Goal: Information Seeking & Learning: Learn about a topic

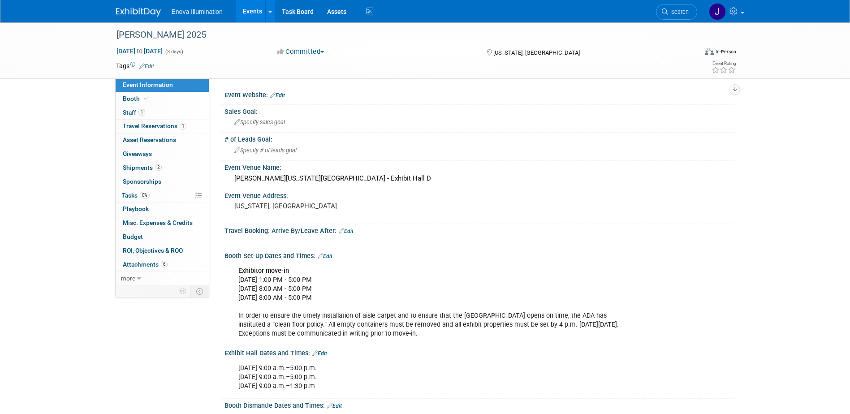
click at [133, 13] on img at bounding box center [138, 12] width 45 height 9
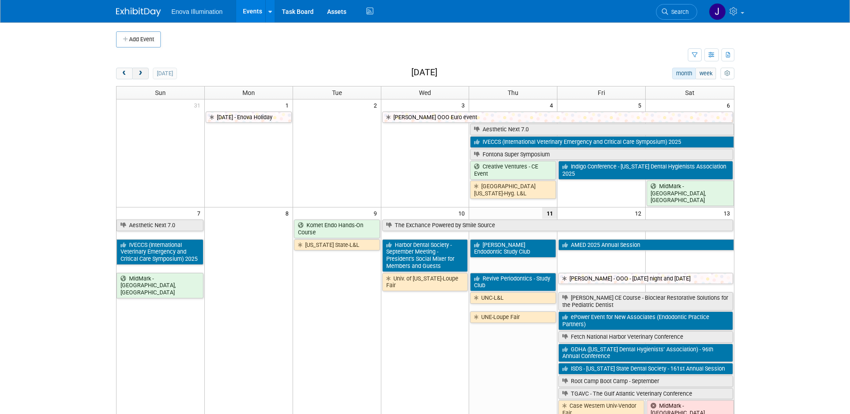
click at [134, 75] on button "next" at bounding box center [140, 74] width 17 height 12
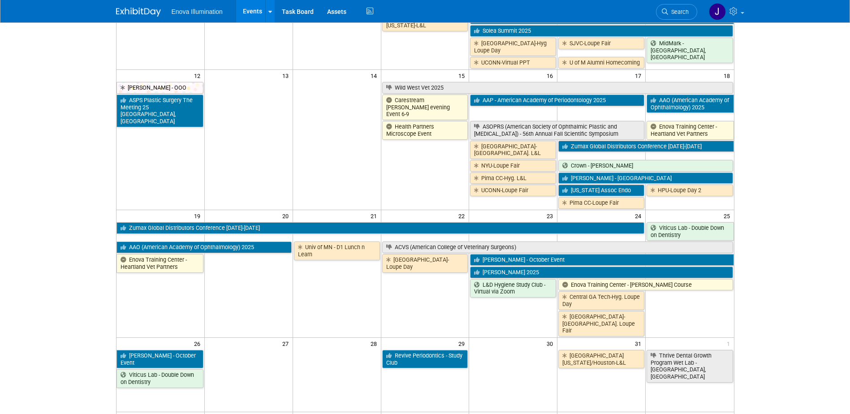
scroll to position [314, 0]
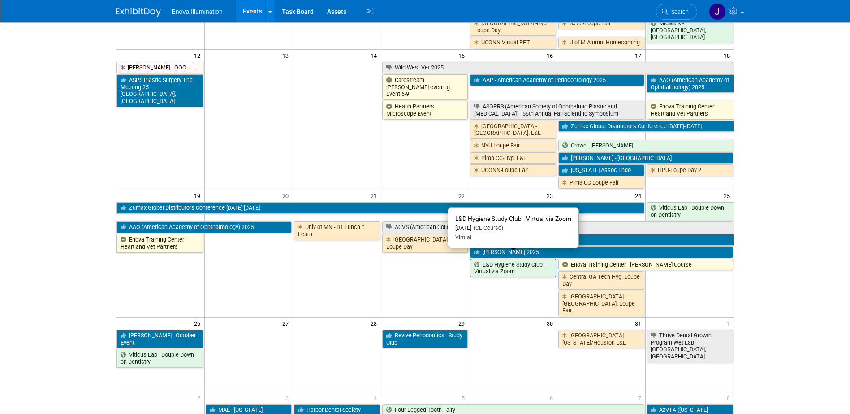
click at [493, 264] on link "L&D Hygiene Study Club - Virtual via Zoom" at bounding box center [513, 268] width 86 height 18
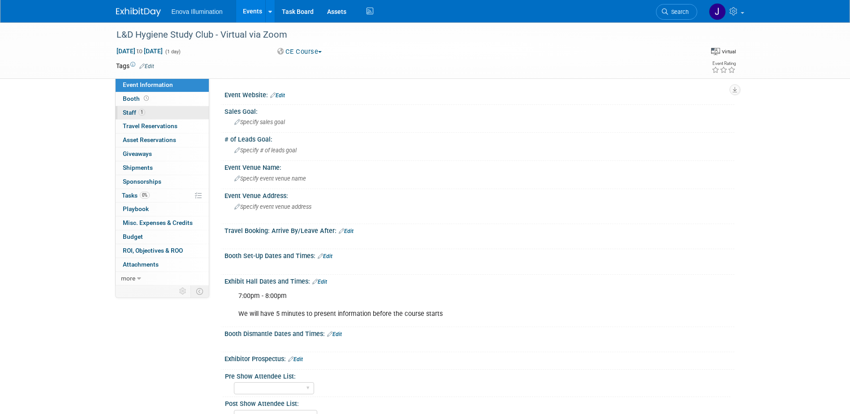
click at [158, 107] on link "1 Staff 1" at bounding box center [162, 112] width 93 height 13
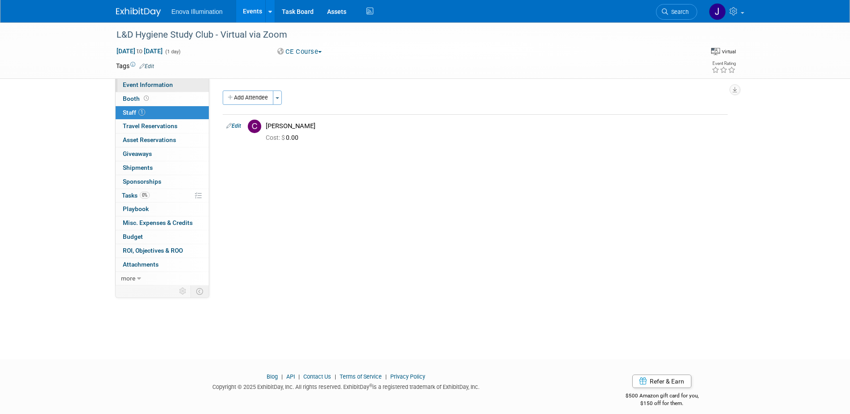
click at [160, 86] on span "Event Information" at bounding box center [148, 84] width 50 height 7
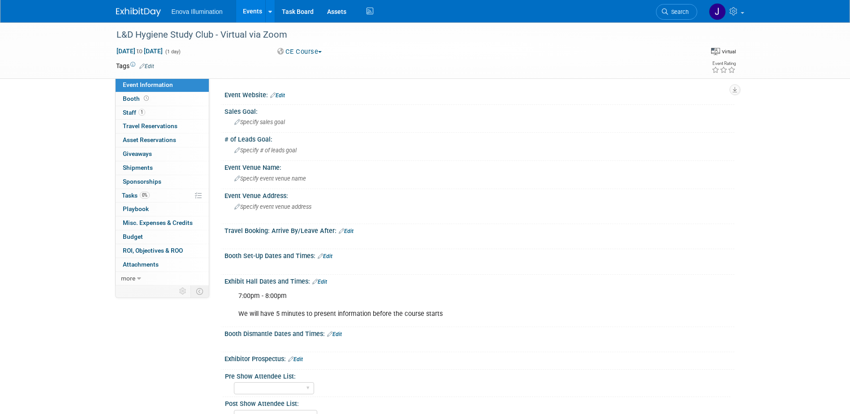
click at [684, 15] on span "Search" at bounding box center [678, 12] width 21 height 7
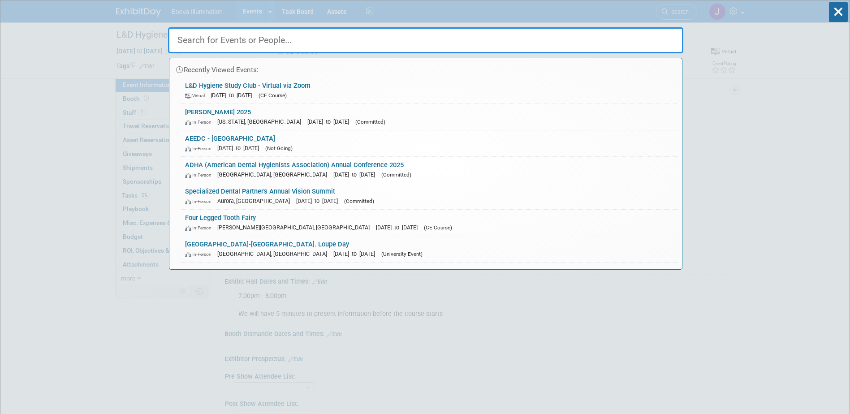
click at [592, 40] on input "text" at bounding box center [425, 40] width 515 height 26
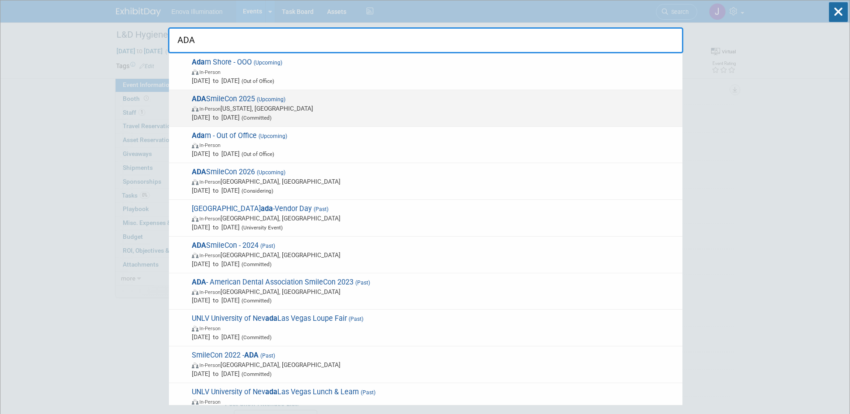
type input "ADA"
click at [225, 101] on span "ADA SmileCon 2025 (Upcoming) In-Person Washington, DC Oct 23, 2025 to Oct 25, 2…" at bounding box center [433, 108] width 489 height 27
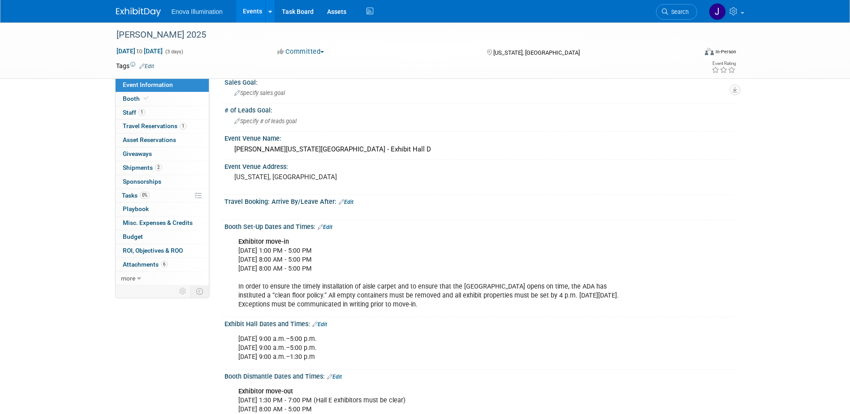
scroll to position [45, 0]
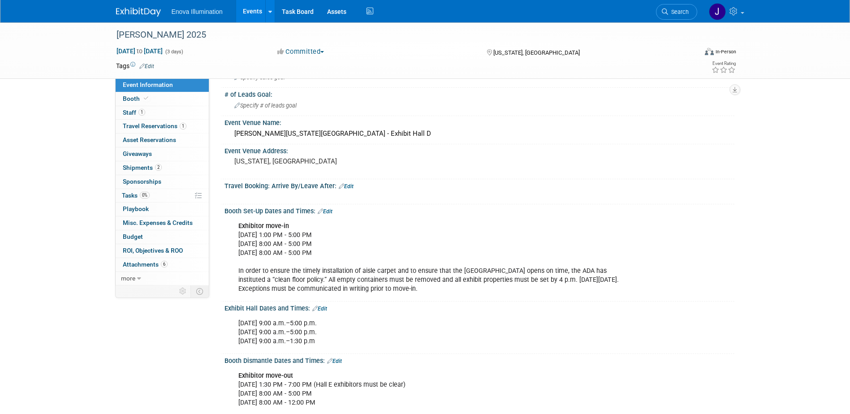
click at [154, 10] on img at bounding box center [138, 12] width 45 height 9
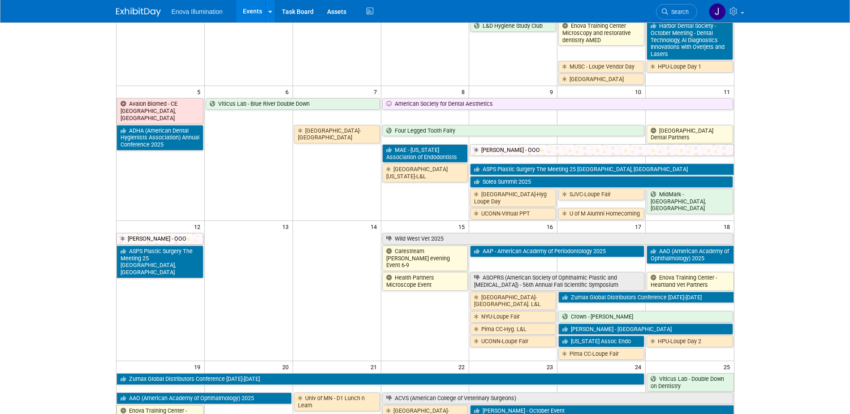
scroll to position [314, 0]
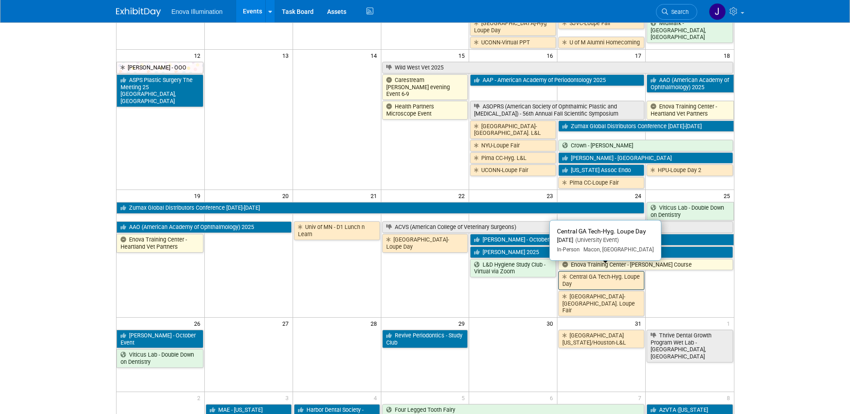
click at [586, 276] on link "Central GA Tech-Hyg. Loupe Day" at bounding box center [602, 280] width 86 height 18
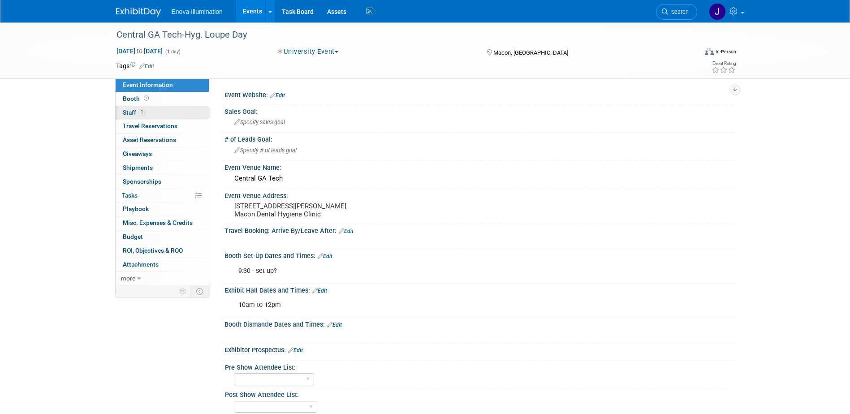
click at [130, 115] on span "Staff 1" at bounding box center [134, 112] width 22 height 7
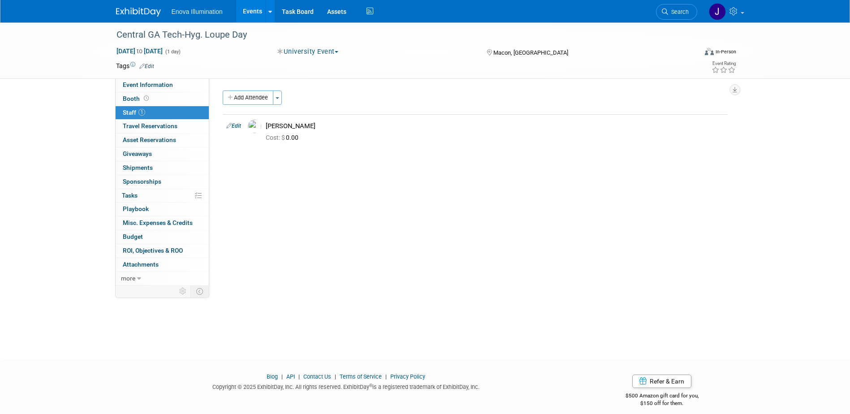
click at [136, 7] on link at bounding box center [144, 7] width 56 height 7
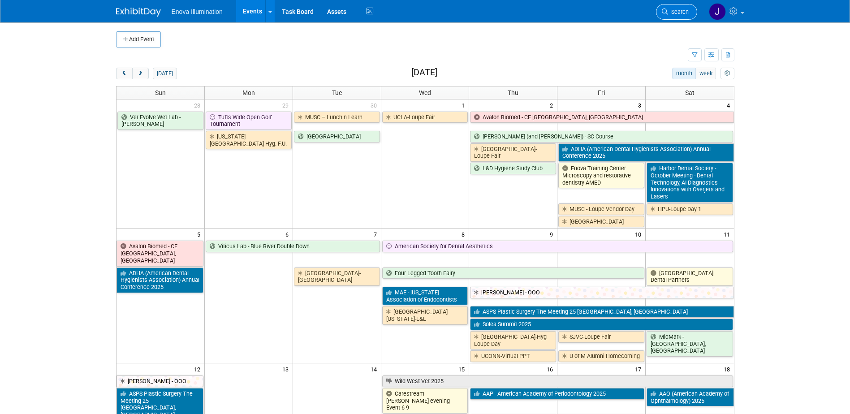
click at [683, 13] on span "Search" at bounding box center [678, 12] width 21 height 7
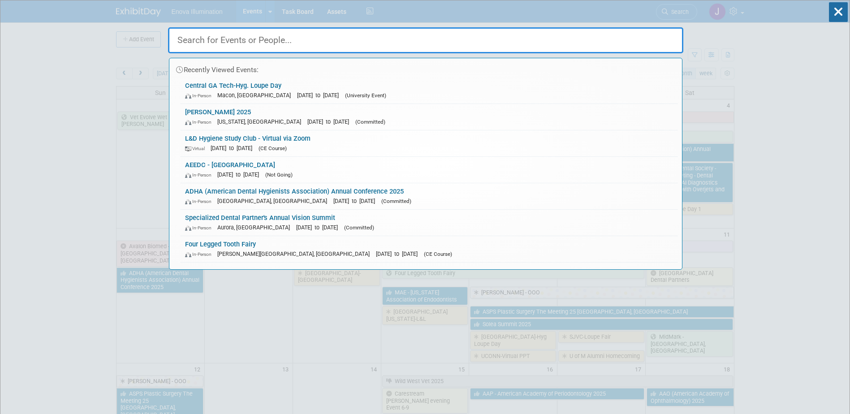
click at [539, 43] on input "text" at bounding box center [425, 40] width 515 height 26
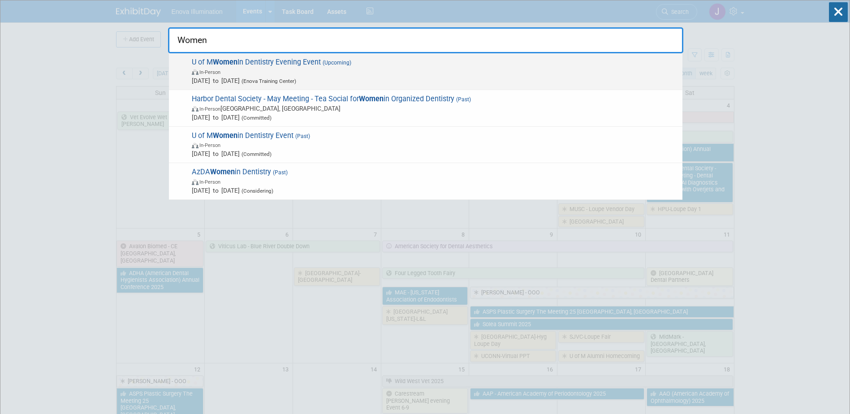
type input "Women"
click at [286, 61] on span "U of M Women In Dentistry Evening Event (Upcoming) In-Person Sep 23, 2025 to Se…" at bounding box center [433, 71] width 489 height 27
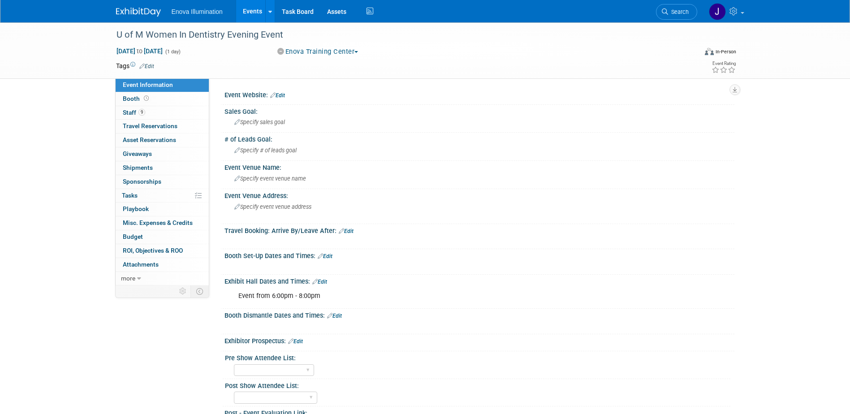
click at [150, 14] on img at bounding box center [138, 12] width 45 height 9
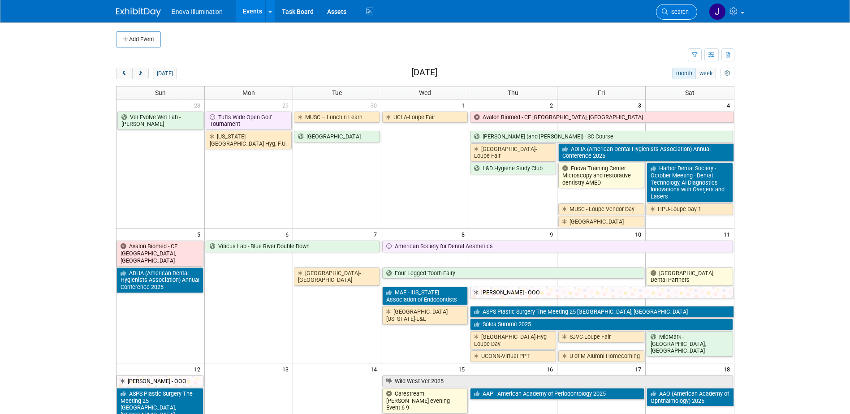
click at [666, 12] on icon at bounding box center [665, 12] width 6 height 6
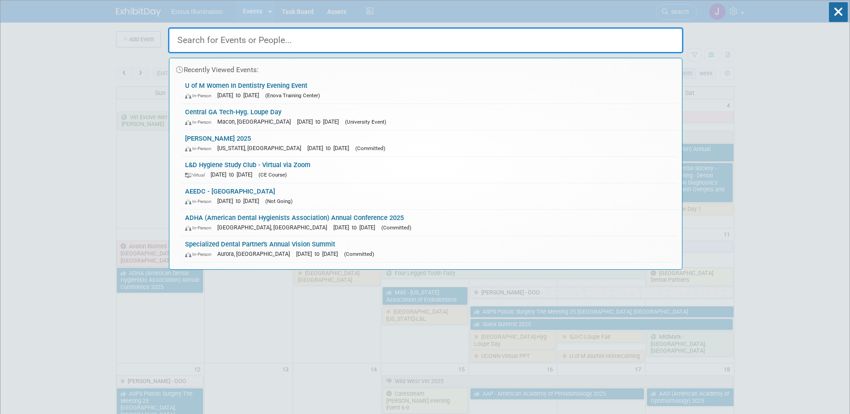
click at [444, 35] on input "text" at bounding box center [425, 40] width 515 height 26
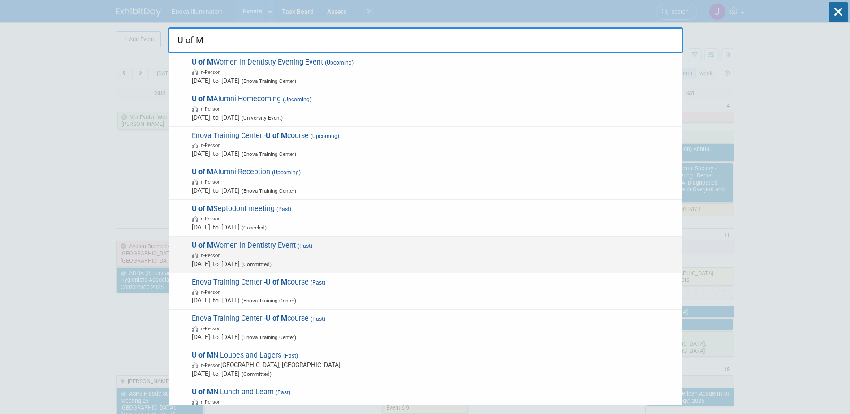
type input "U of M"
click at [241, 245] on span "U of M Women in Dentistry Event (Past) In-Person Mar 18, 2025 to Mar 18, 2025 (…" at bounding box center [433, 254] width 489 height 27
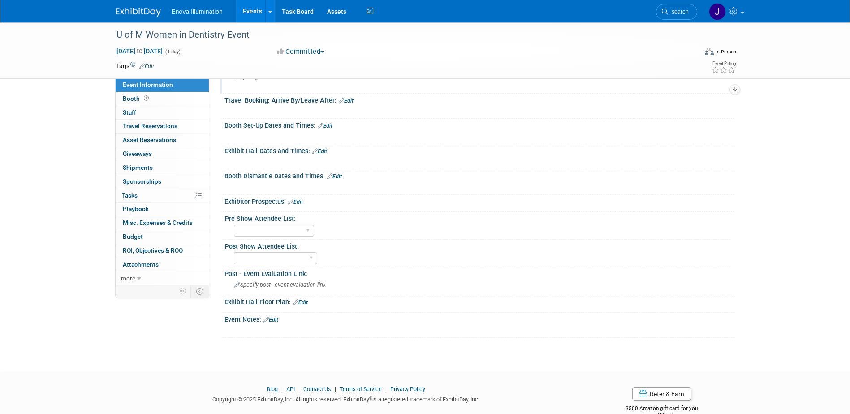
scroll to position [151, 0]
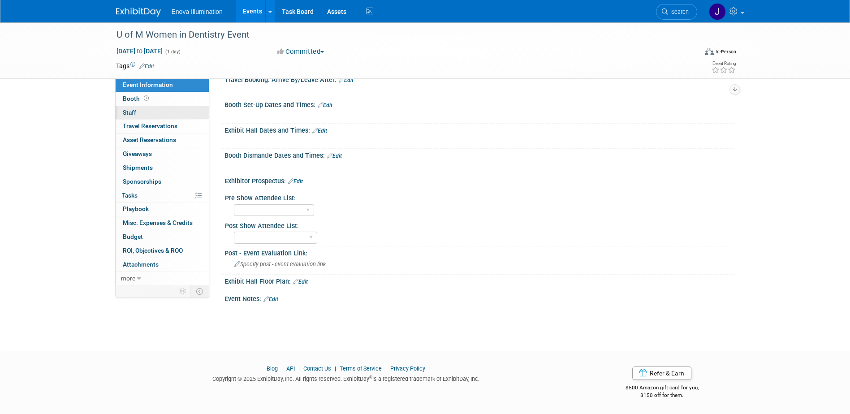
click at [172, 115] on link "0 Staff 0" at bounding box center [162, 112] width 93 height 13
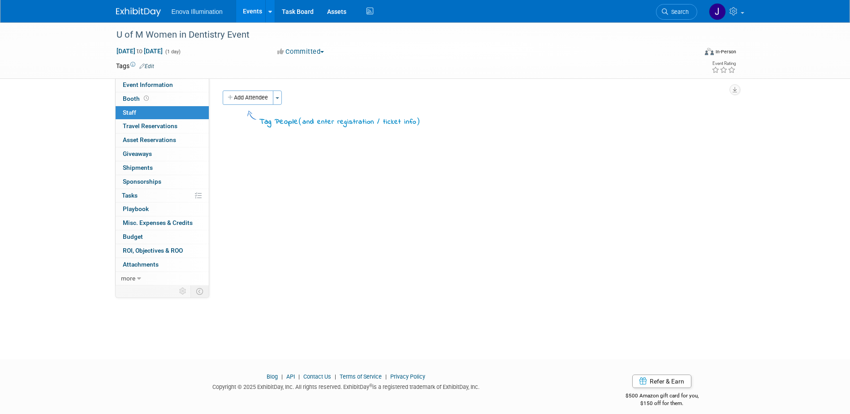
click at [138, 9] on img at bounding box center [138, 12] width 45 height 9
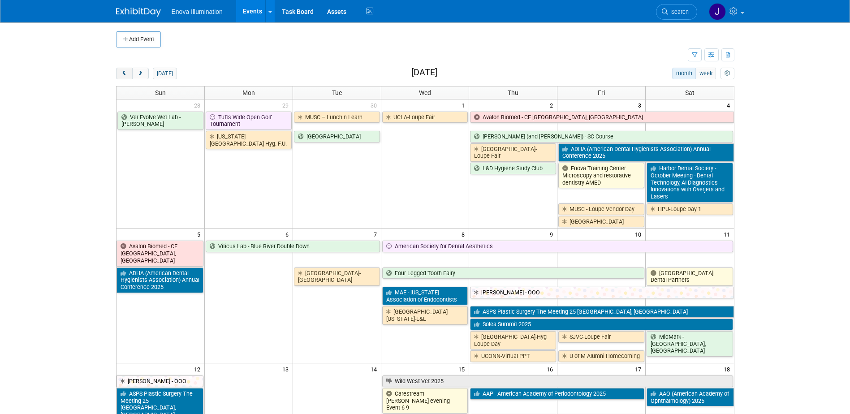
click at [126, 72] on span "prev" at bounding box center [124, 74] width 7 height 6
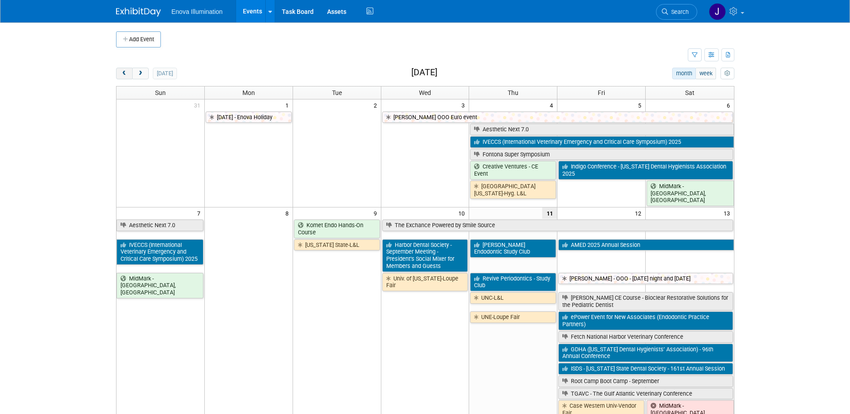
click at [126, 72] on span "prev" at bounding box center [124, 74] width 7 height 6
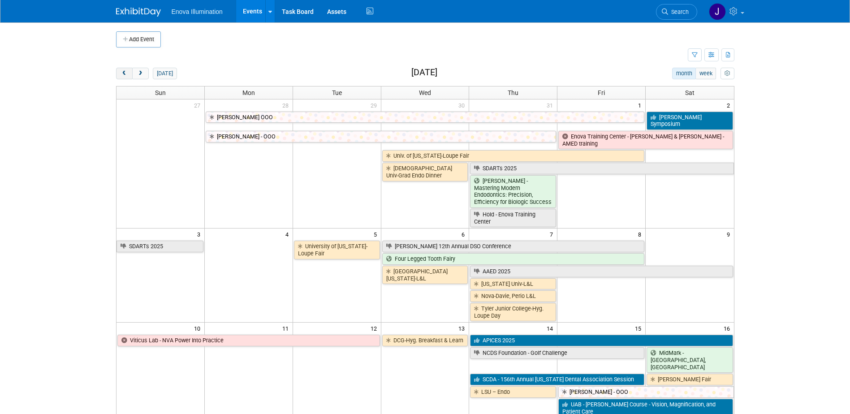
click at [126, 72] on span "prev" at bounding box center [124, 74] width 7 height 6
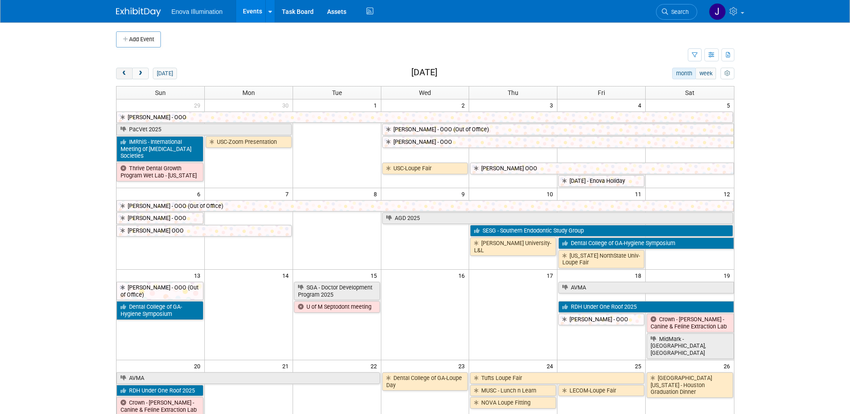
click at [128, 72] on button "prev" at bounding box center [124, 74] width 17 height 12
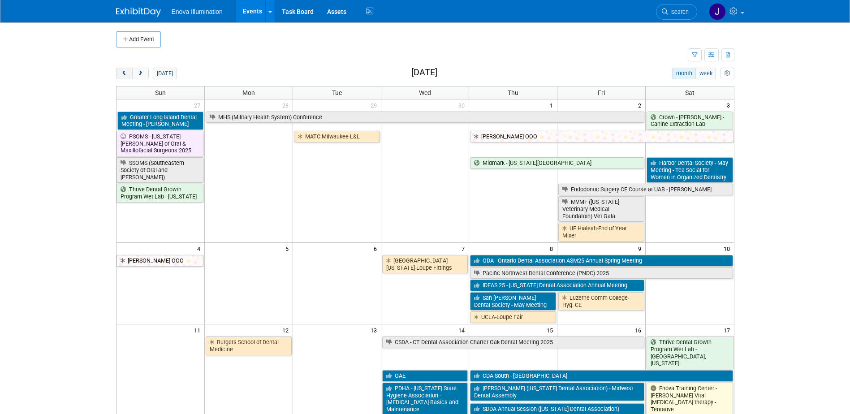
click at [128, 72] on button "prev" at bounding box center [124, 74] width 17 height 12
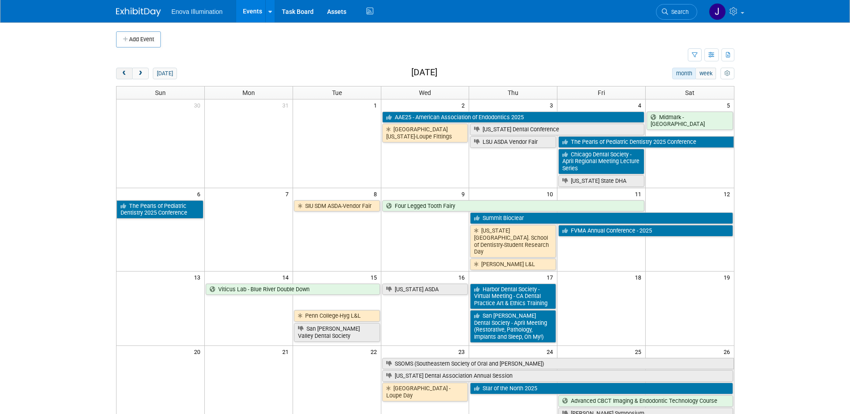
click at [128, 72] on button "prev" at bounding box center [124, 74] width 17 height 12
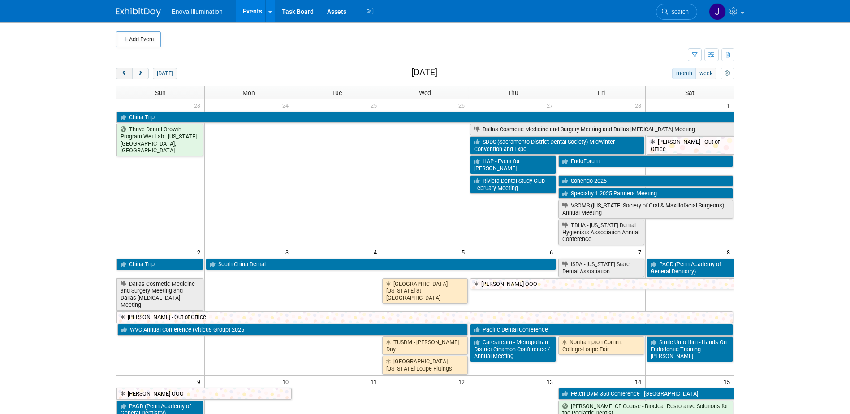
click at [128, 72] on button "prev" at bounding box center [124, 74] width 17 height 12
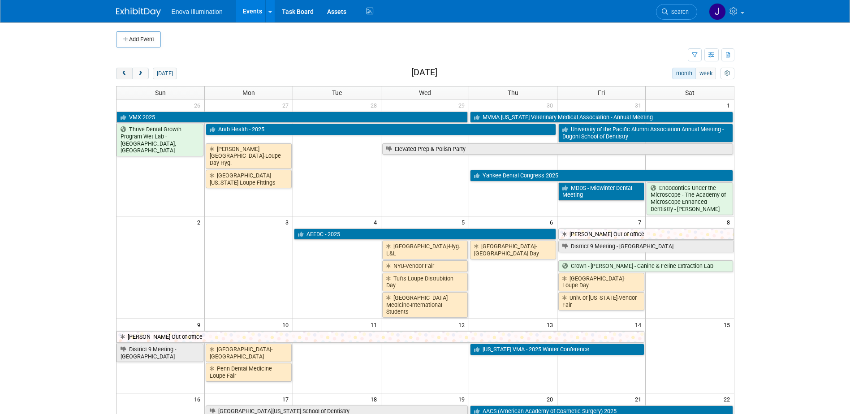
click at [128, 72] on button "prev" at bounding box center [124, 74] width 17 height 12
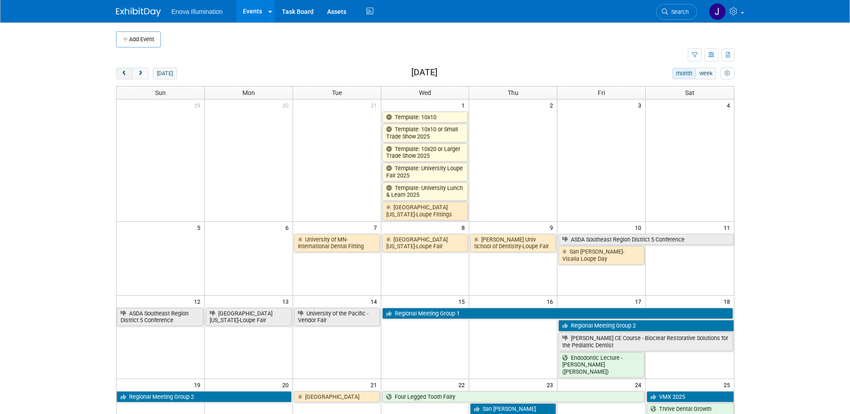
click at [128, 72] on button "prev" at bounding box center [124, 74] width 17 height 12
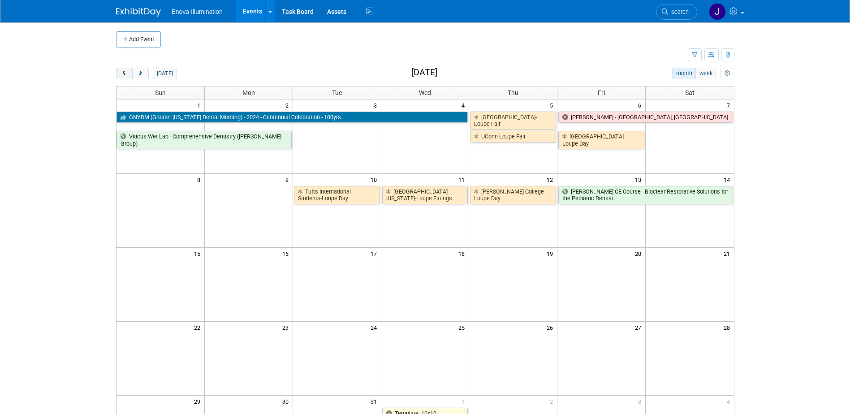
click at [128, 72] on button "prev" at bounding box center [124, 74] width 17 height 12
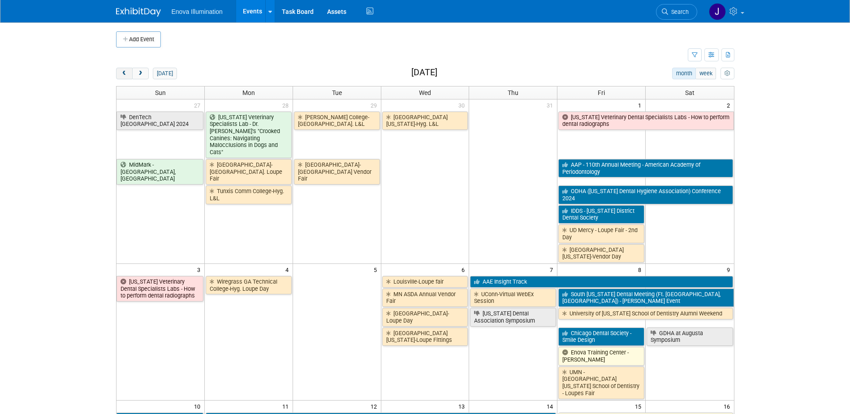
click at [128, 72] on button "prev" at bounding box center [124, 74] width 17 height 12
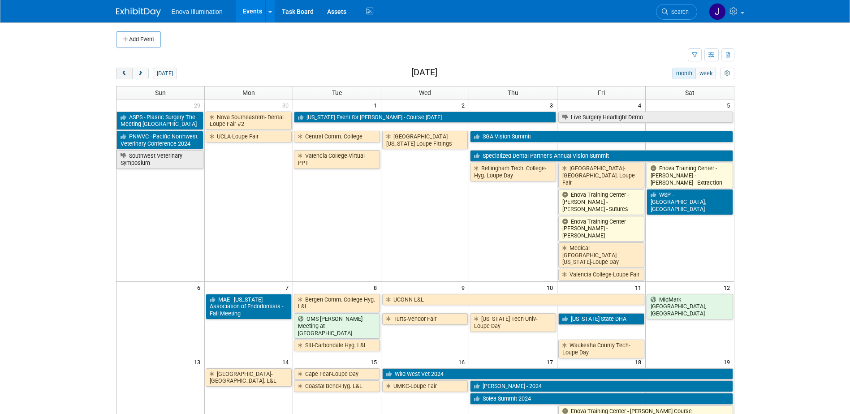
click at [128, 72] on button "prev" at bounding box center [124, 74] width 17 height 12
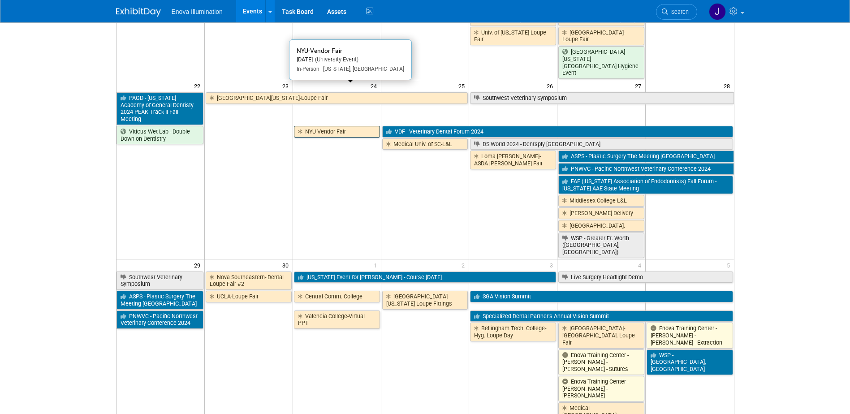
scroll to position [448, 0]
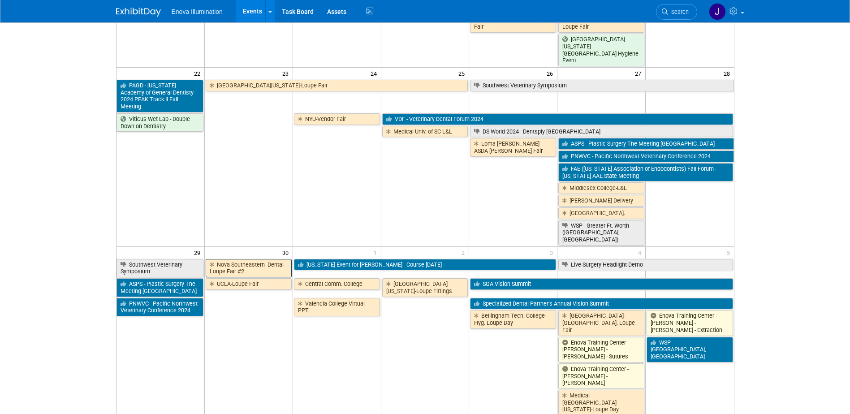
click at [260, 259] on link "Nova Southeastern- Dental Loupe Fair #2" at bounding box center [249, 268] width 86 height 18
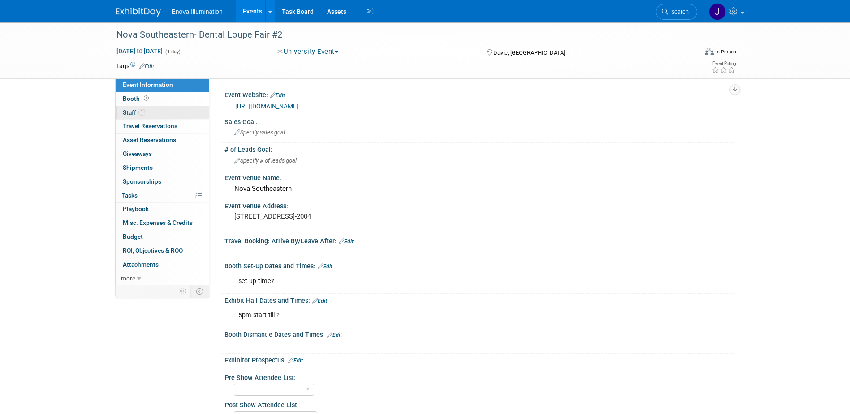
click at [145, 112] on span "1" at bounding box center [142, 112] width 7 height 7
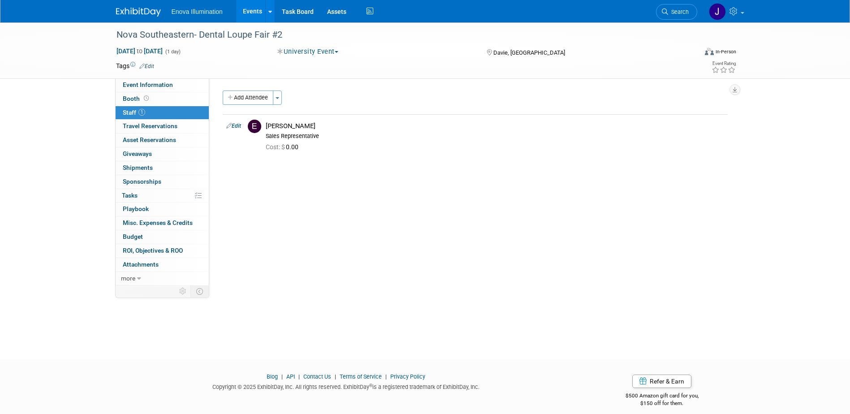
click at [137, 18] on div "Enova Illumination Events Add Event Bulk Upload Events Shareable Event Boards R…" at bounding box center [425, 11] width 619 height 22
click at [138, 14] on img at bounding box center [138, 12] width 45 height 9
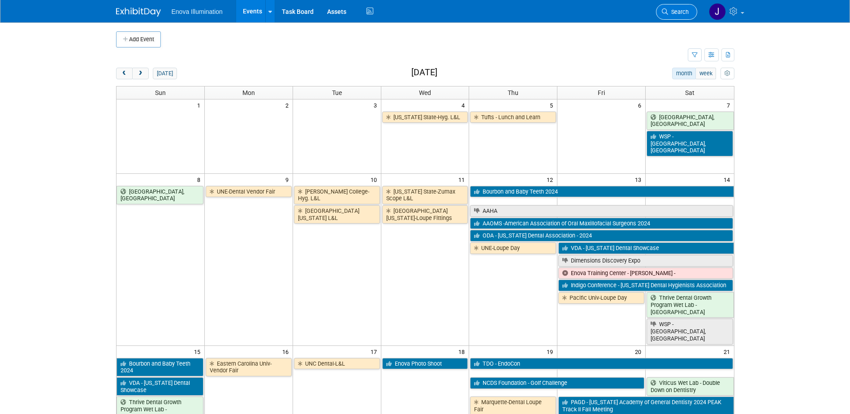
click at [677, 13] on span "Search" at bounding box center [678, 12] width 21 height 7
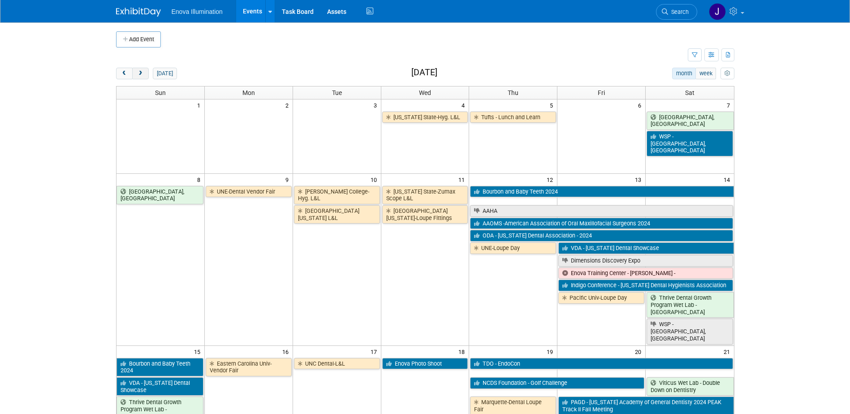
click at [145, 73] on button "next" at bounding box center [140, 74] width 17 height 12
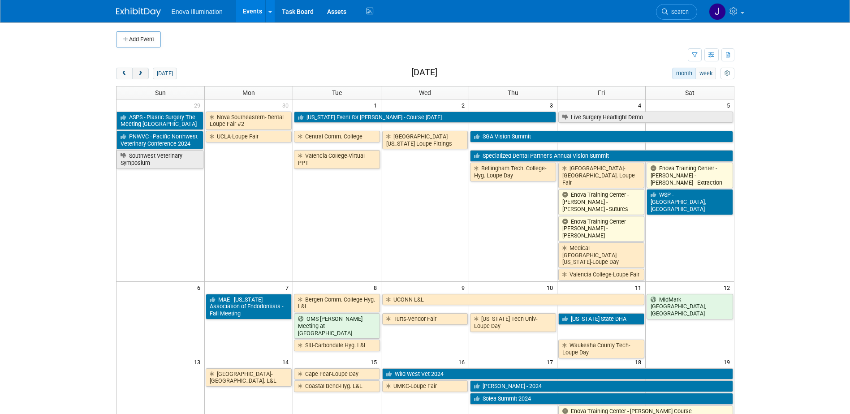
click at [145, 73] on button "next" at bounding box center [140, 74] width 17 height 12
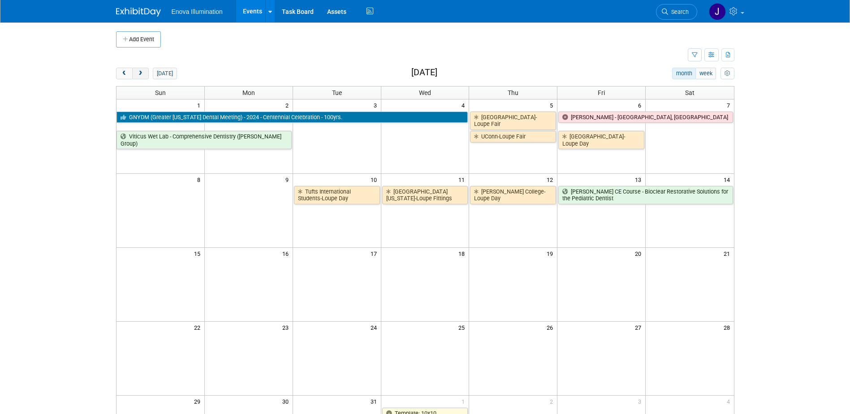
click at [145, 73] on button "next" at bounding box center [140, 74] width 17 height 12
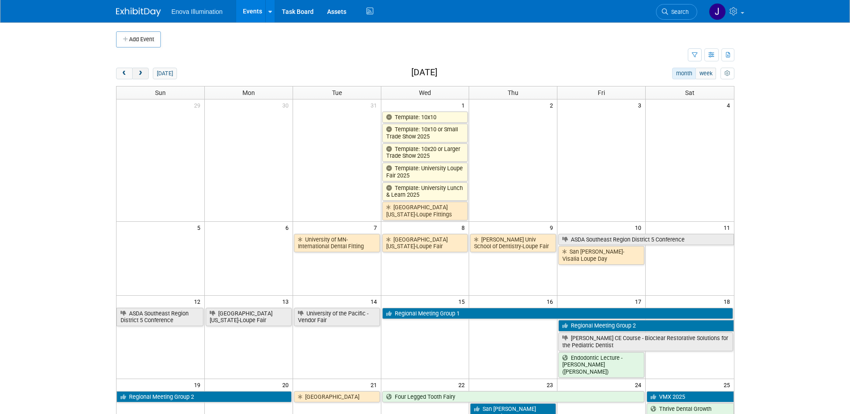
click at [145, 73] on button "next" at bounding box center [140, 74] width 17 height 12
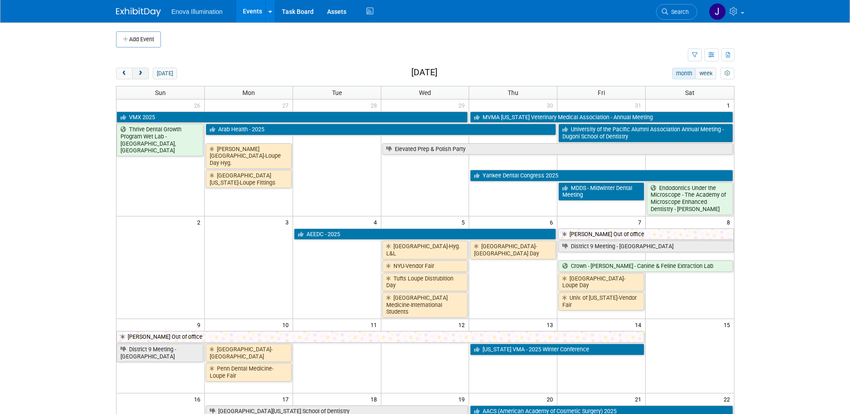
click at [145, 73] on button "next" at bounding box center [140, 74] width 17 height 12
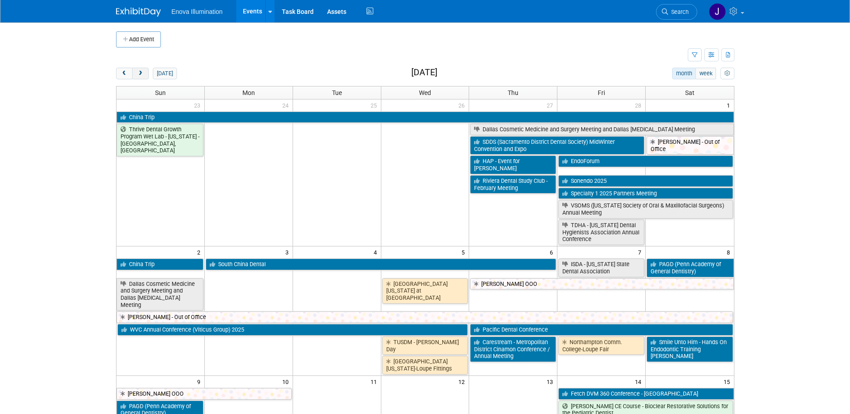
click at [145, 73] on button "next" at bounding box center [140, 74] width 17 height 12
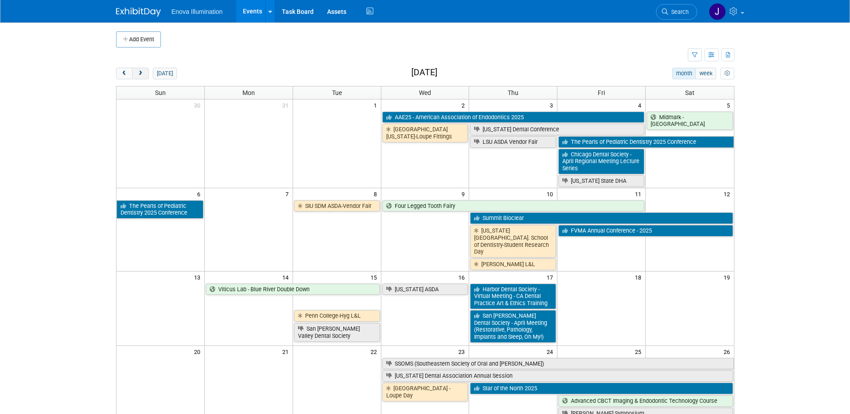
click at [145, 73] on button "next" at bounding box center [140, 74] width 17 height 12
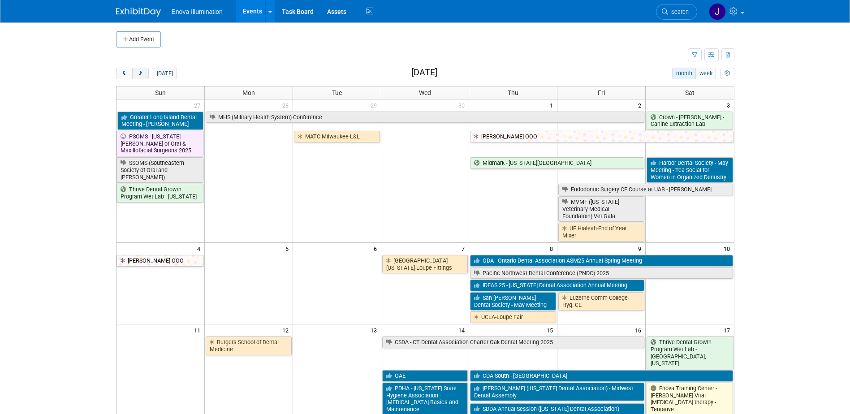
click at [145, 73] on button "next" at bounding box center [140, 74] width 17 height 12
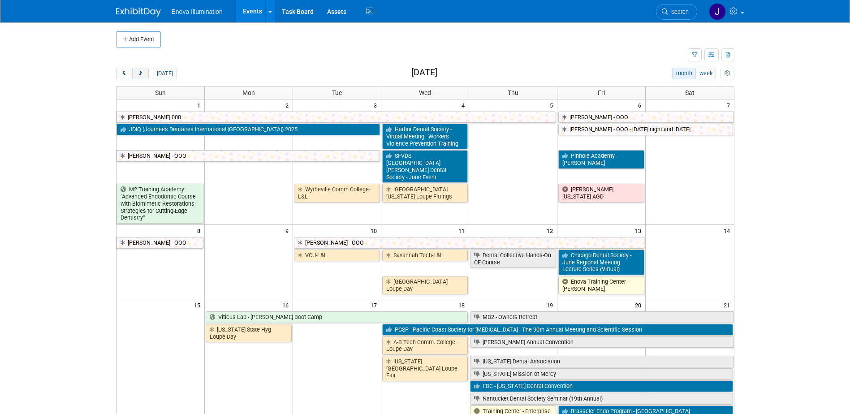
click at [145, 73] on button "next" at bounding box center [140, 74] width 17 height 12
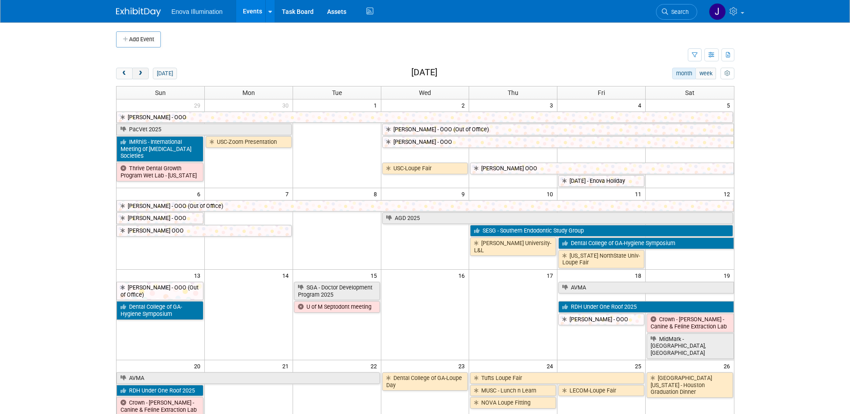
click at [145, 73] on button "next" at bounding box center [140, 74] width 17 height 12
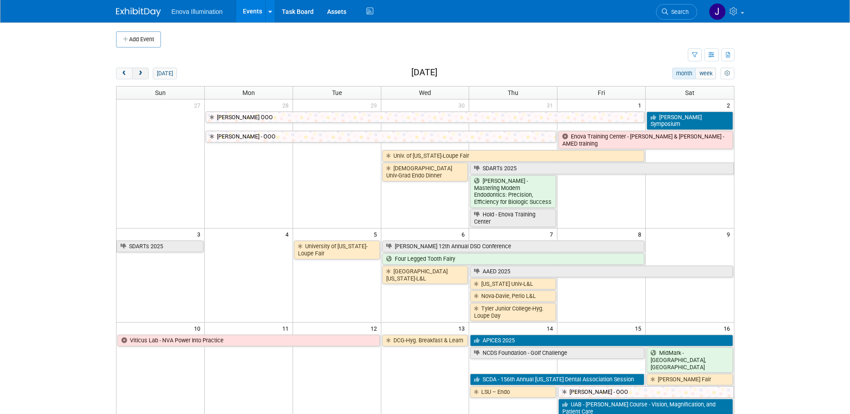
click at [145, 73] on button "next" at bounding box center [140, 74] width 17 height 12
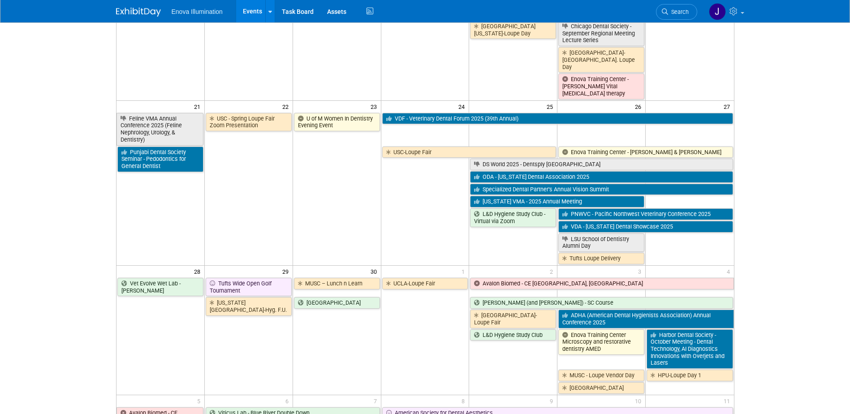
scroll to position [583, 0]
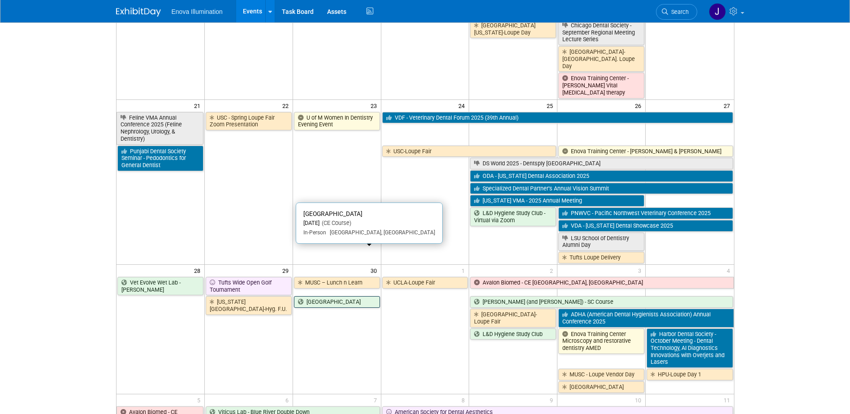
click at [324, 296] on link "[GEOGRAPHIC_DATA]" at bounding box center [337, 302] width 86 height 12
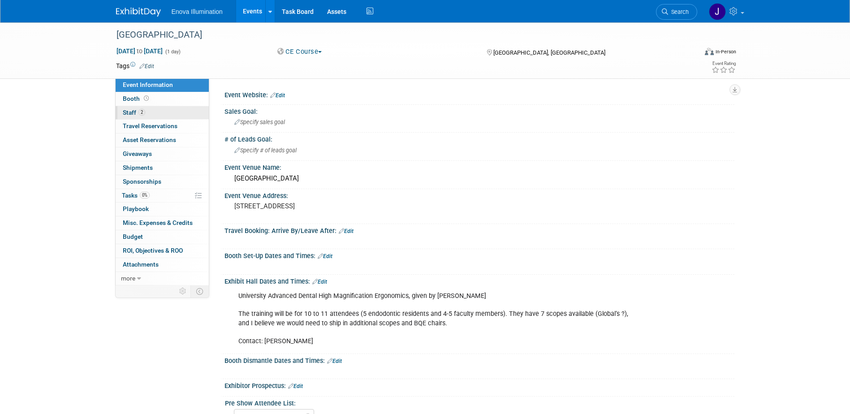
click at [150, 110] on link "2 Staff 2" at bounding box center [162, 112] width 93 height 13
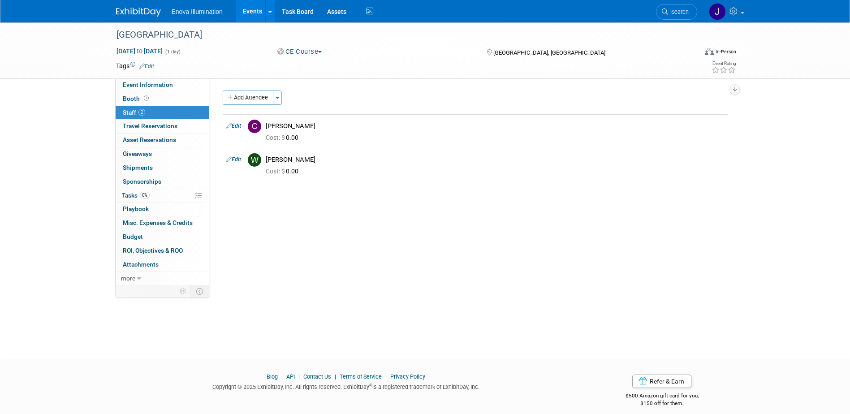
click at [135, 13] on img at bounding box center [138, 12] width 45 height 9
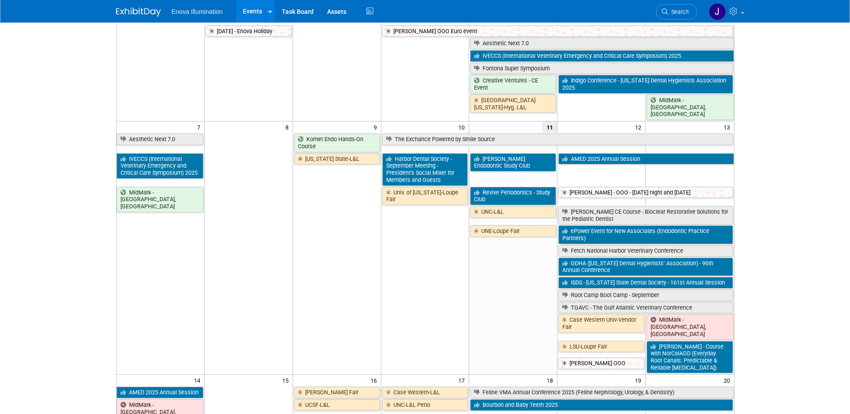
scroll to position [90, 0]
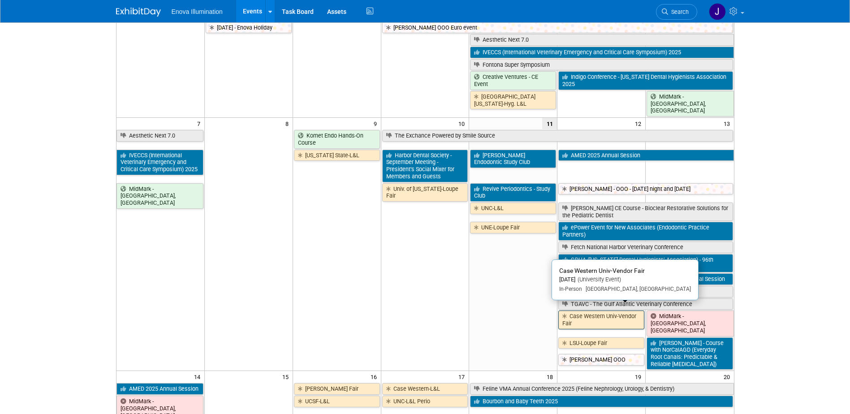
click at [617, 311] on link "Case Western Univ-Vendor Fair" at bounding box center [602, 320] width 86 height 18
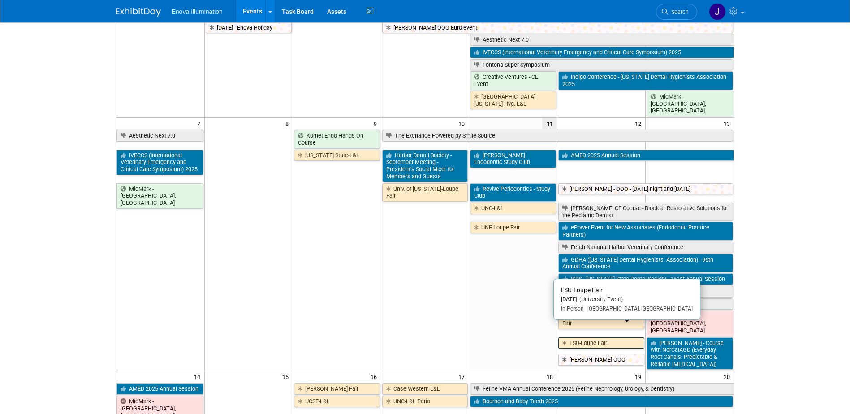
click at [579, 338] on link "LSU-Loupe Fair" at bounding box center [602, 344] width 86 height 12
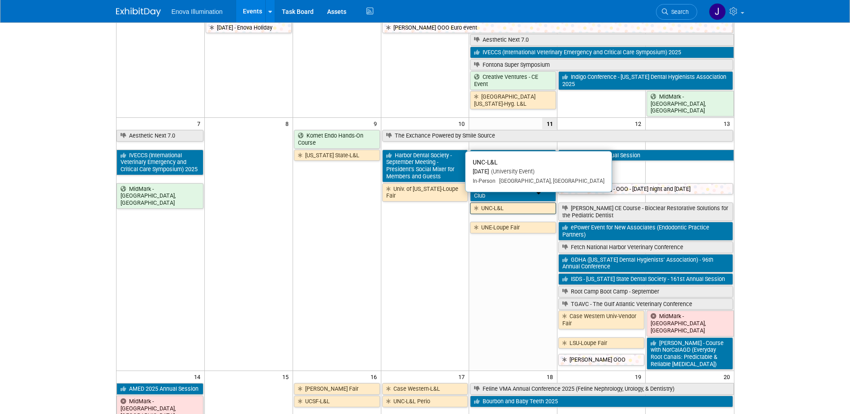
click at [493, 204] on link "UNC-L&L" at bounding box center [513, 209] width 86 height 12
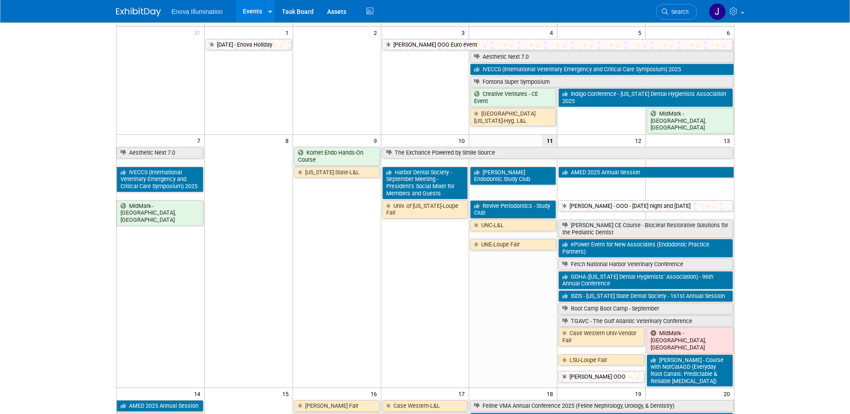
scroll to position [0, 0]
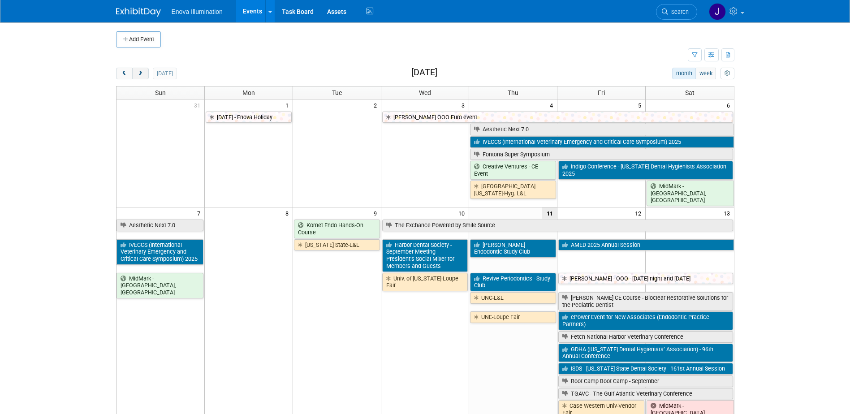
click at [136, 77] on button "next" at bounding box center [140, 74] width 17 height 12
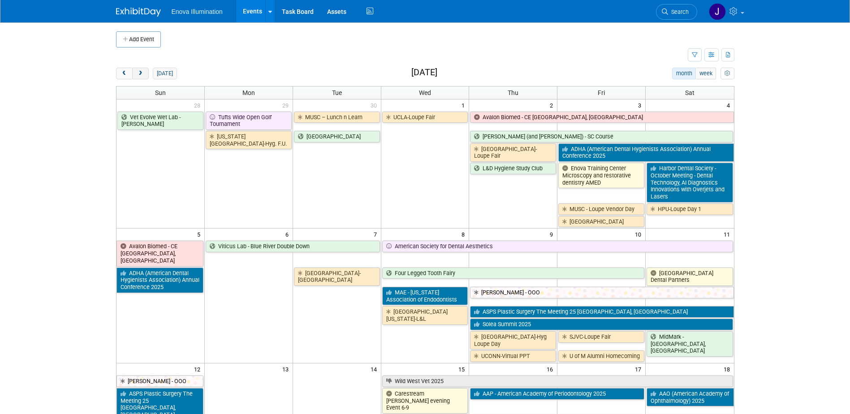
click at [137, 72] on span "next" at bounding box center [140, 74] width 7 height 6
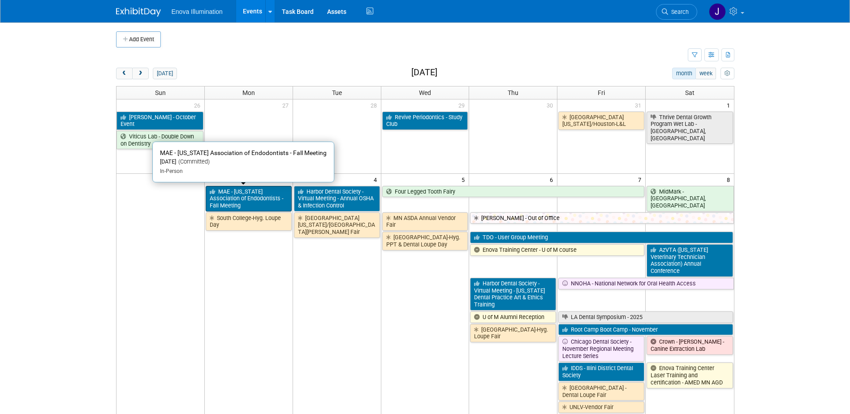
click at [263, 204] on link "MAE - [US_STATE] Association of Endodontists - Fall Meeting" at bounding box center [249, 199] width 86 height 26
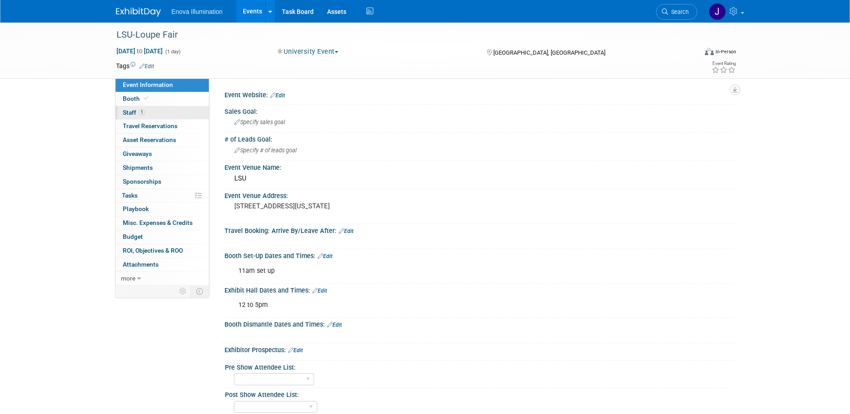
click at [124, 113] on span "Staff 1" at bounding box center [134, 112] width 22 height 7
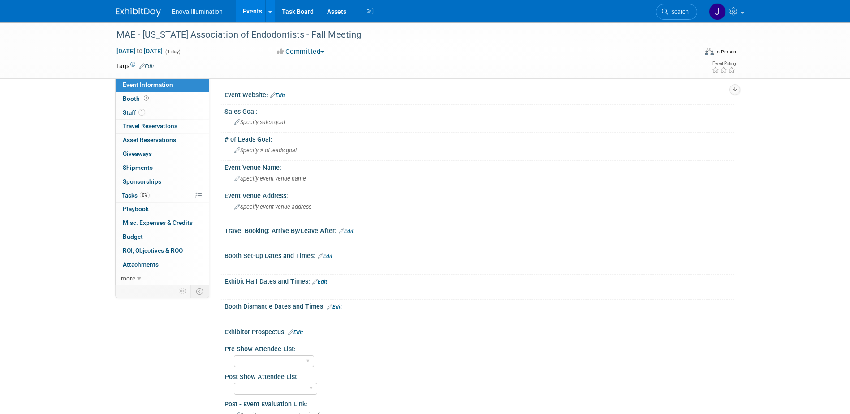
click at [131, 14] on img at bounding box center [138, 12] width 45 height 9
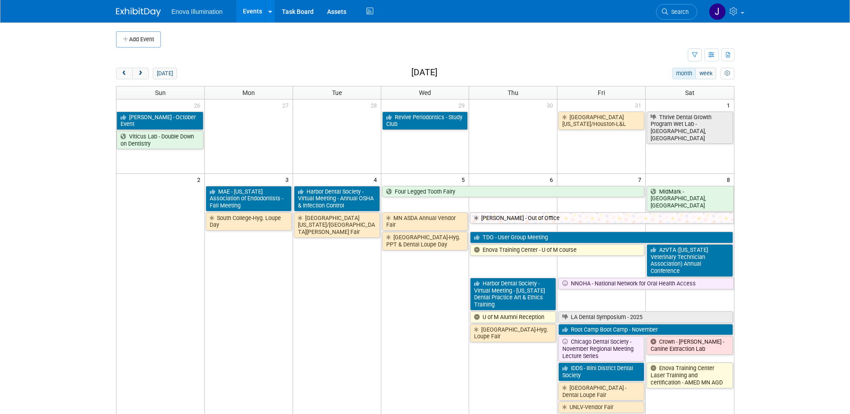
click at [131, 14] on img at bounding box center [138, 12] width 45 height 9
click at [124, 74] on span "prev" at bounding box center [124, 74] width 7 height 6
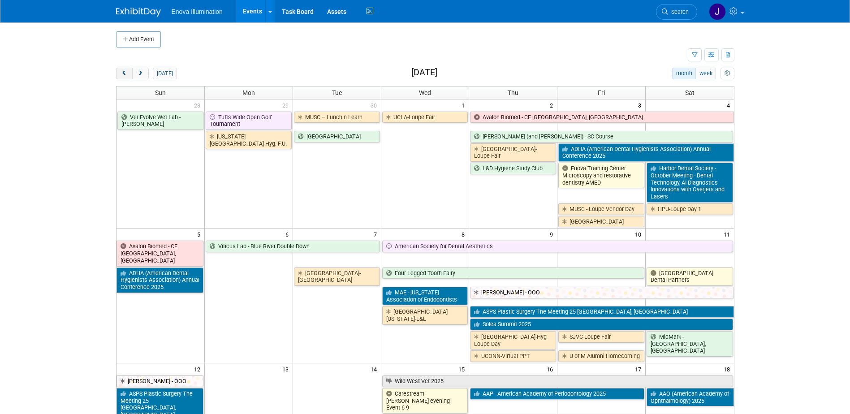
click at [124, 74] on span "prev" at bounding box center [124, 74] width 7 height 6
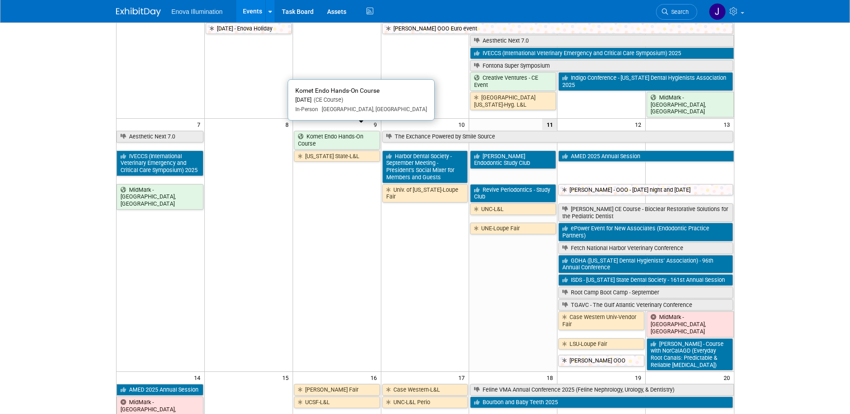
scroll to position [90, 0]
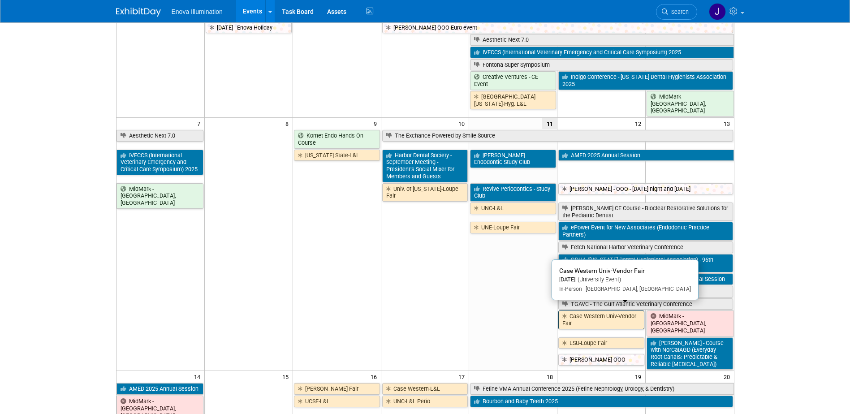
click at [576, 311] on link "Case Western Univ-Vendor Fair" at bounding box center [602, 320] width 86 height 18
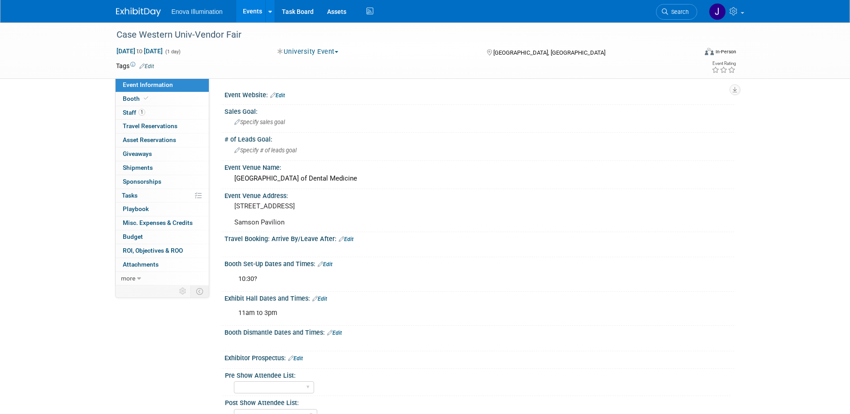
click at [135, 13] on img at bounding box center [138, 12] width 45 height 9
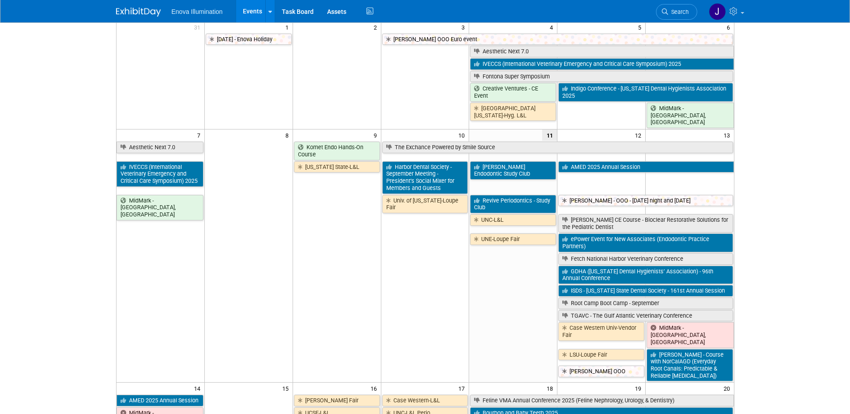
scroll to position [90, 0]
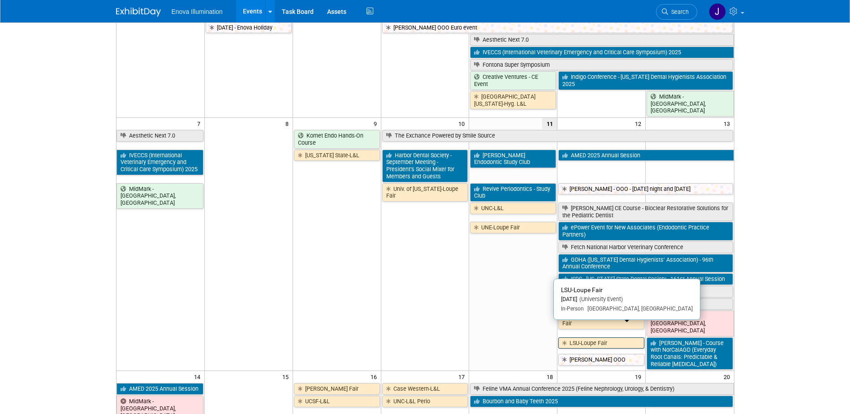
click at [570, 338] on link "LSU-Loupe Fair" at bounding box center [602, 344] width 86 height 12
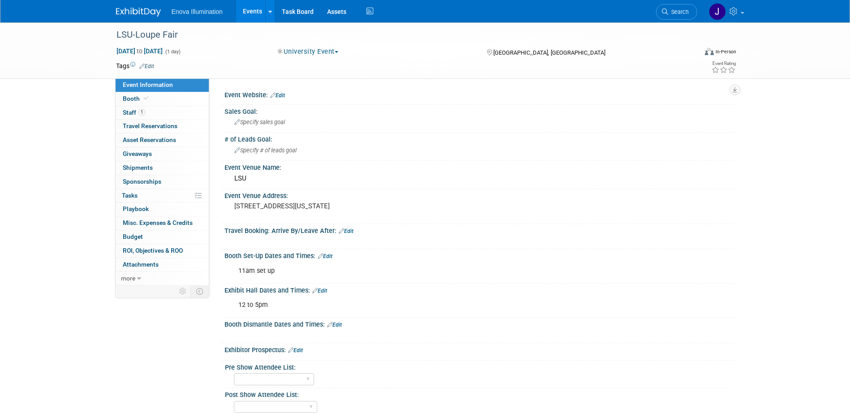
click at [140, 7] on link at bounding box center [144, 7] width 56 height 7
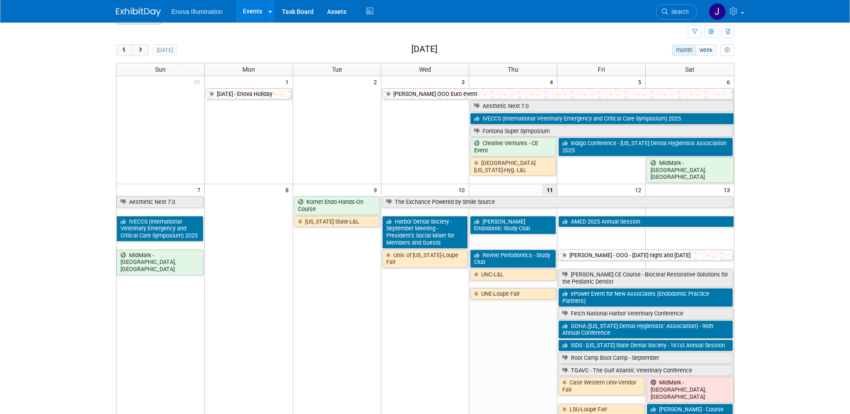
scroll to position [45, 0]
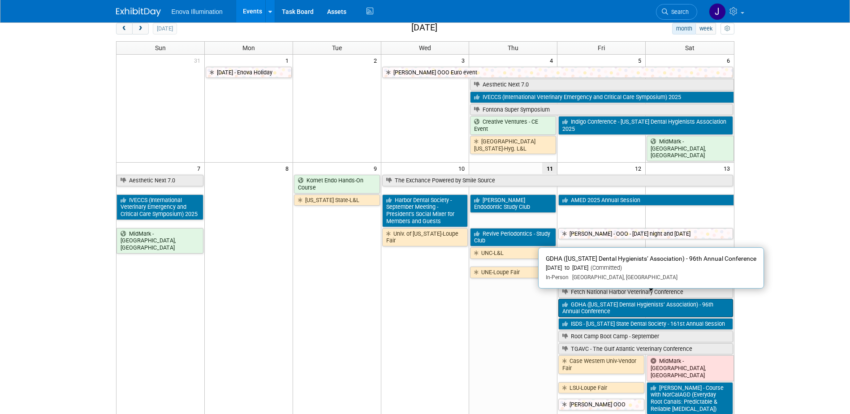
click at [571, 302] on link "GDHA ([US_STATE] Dental Hygienists’ Association) - 96th Annual Conference" at bounding box center [646, 308] width 174 height 18
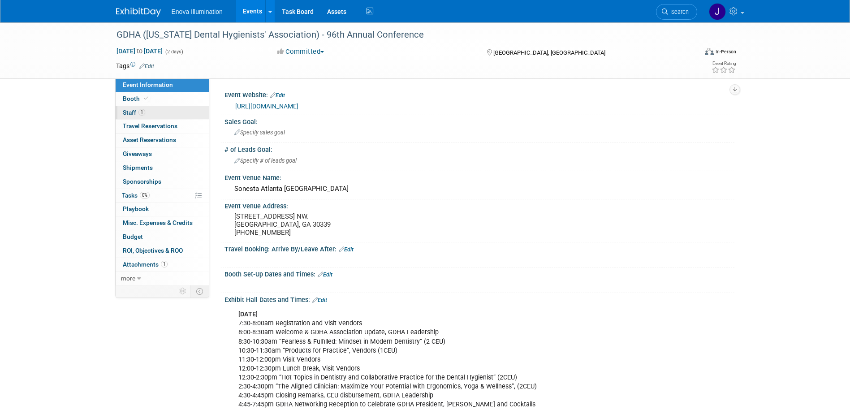
click at [139, 113] on span "1" at bounding box center [142, 112] width 7 height 7
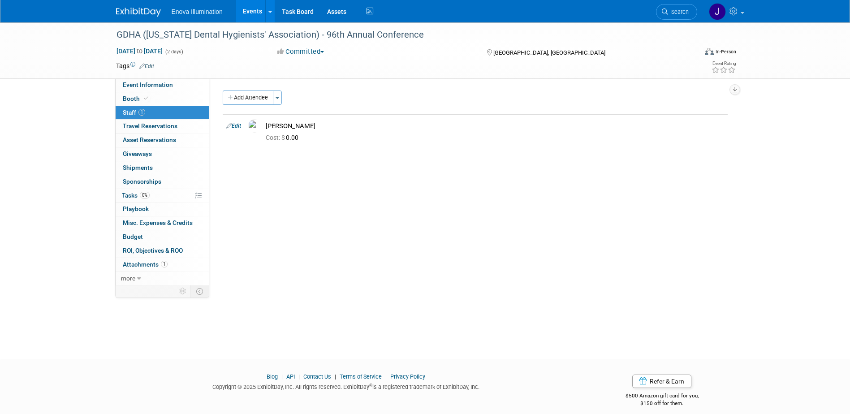
click at [138, 16] on img at bounding box center [138, 12] width 45 height 9
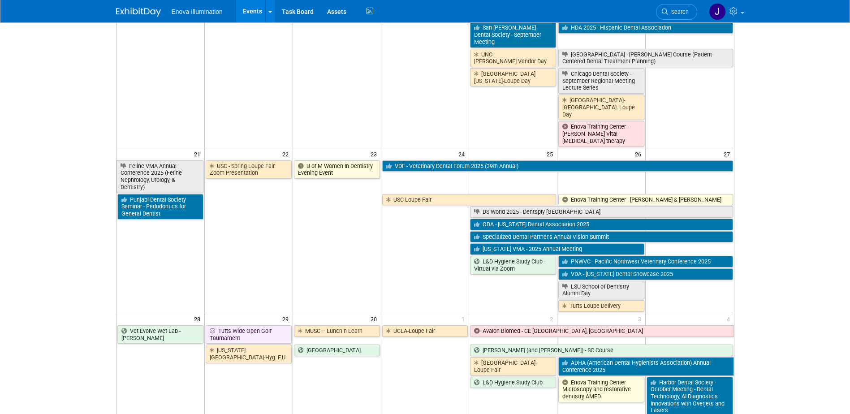
scroll to position [538, 0]
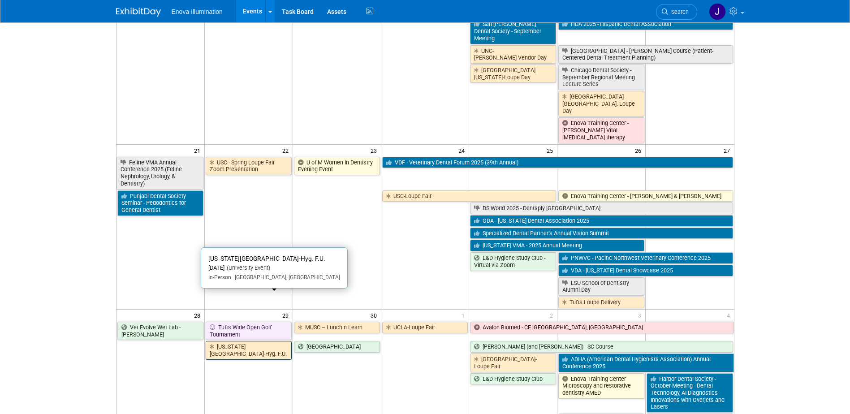
click at [241, 341] on link "[US_STATE][GEOGRAPHIC_DATA]-Hyg. F.U." at bounding box center [249, 350] width 86 height 18
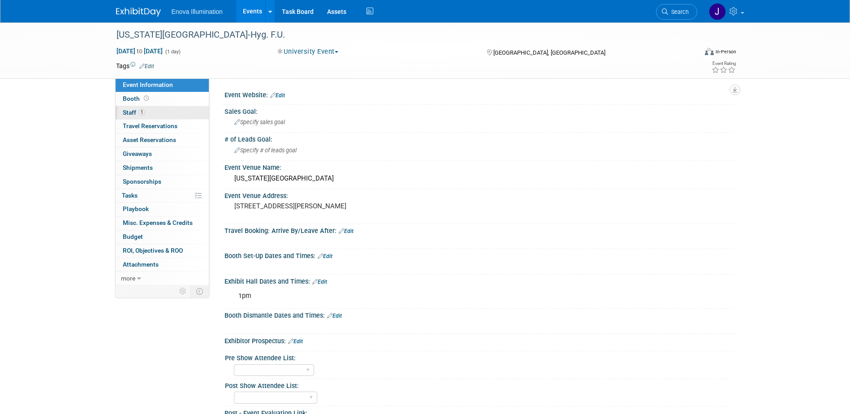
click at [146, 114] on link "1 Staff 1" at bounding box center [162, 112] width 93 height 13
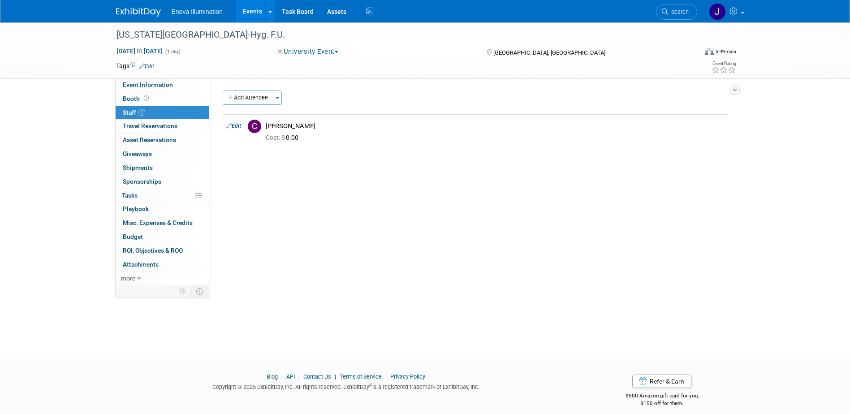
click at [148, 14] on img at bounding box center [138, 12] width 45 height 9
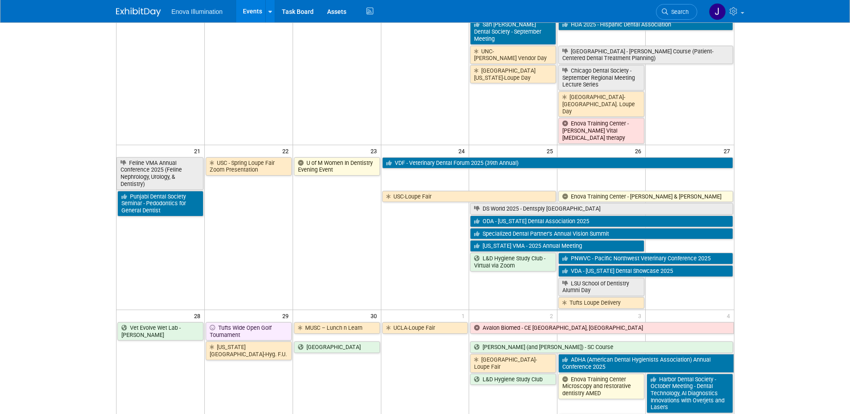
scroll to position [538, 0]
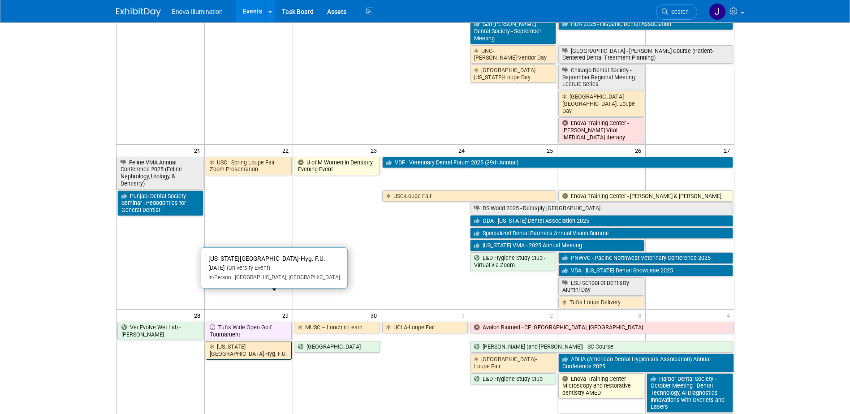
click at [238, 341] on link "[US_STATE][GEOGRAPHIC_DATA]-Hyg. F.U." at bounding box center [249, 350] width 86 height 18
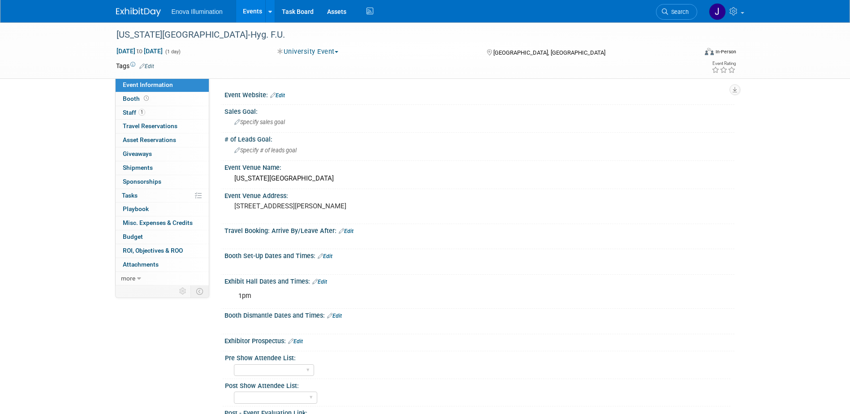
click at [130, 5] on link at bounding box center [144, 7] width 56 height 7
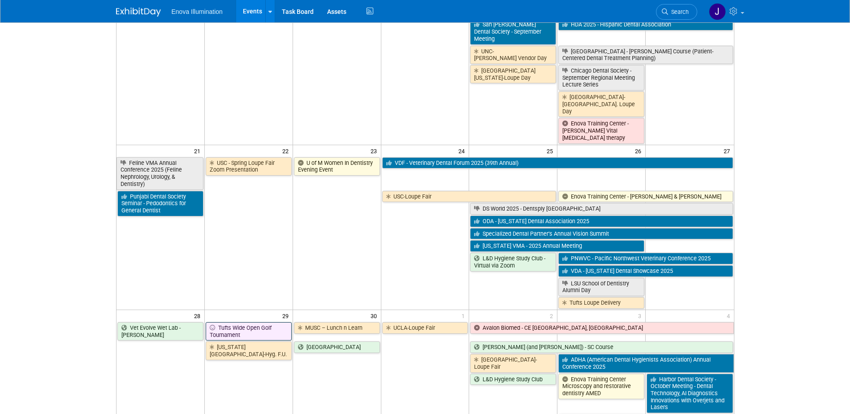
scroll to position [538, 0]
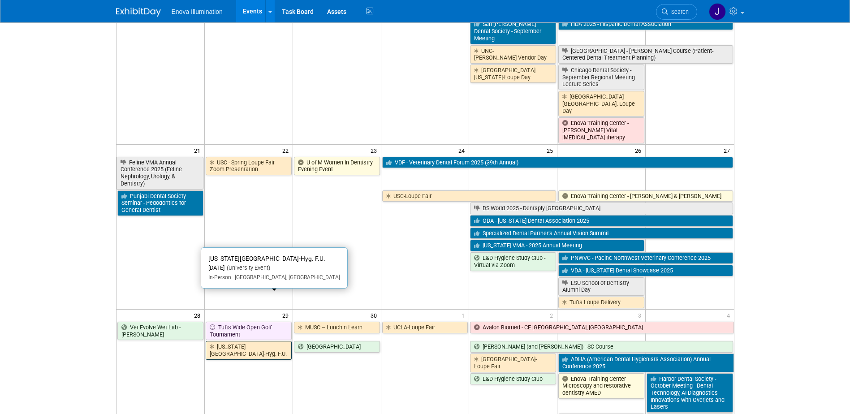
click at [243, 341] on link "[US_STATE][GEOGRAPHIC_DATA]-Hyg. F.U." at bounding box center [249, 350] width 86 height 18
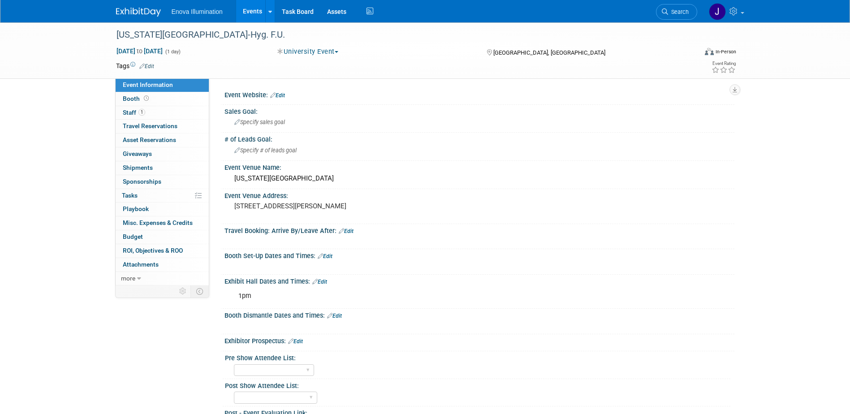
click at [134, 17] on div "Enova Illumination Events Add Event Bulk Upload Events Shareable Event Boards R…" at bounding box center [425, 11] width 619 height 22
click at [130, 18] on div "Enova Illumination Events Add Event Bulk Upload Events Shareable Event Boards R…" at bounding box center [425, 11] width 619 height 22
click at [136, 12] on img at bounding box center [138, 12] width 45 height 9
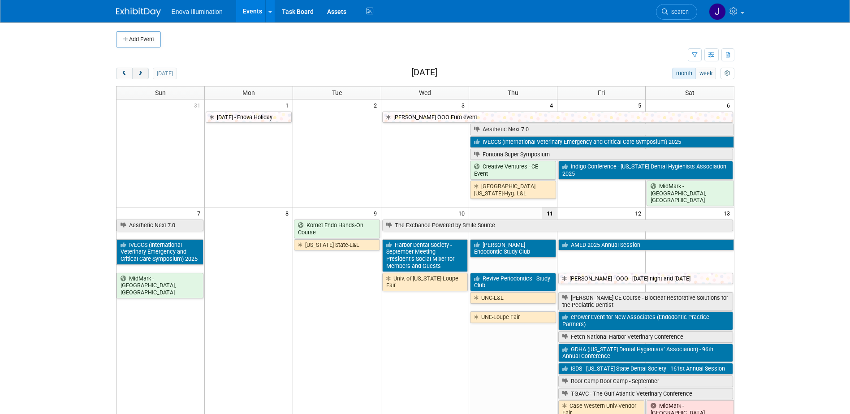
click at [139, 75] on span "next" at bounding box center [140, 74] width 7 height 6
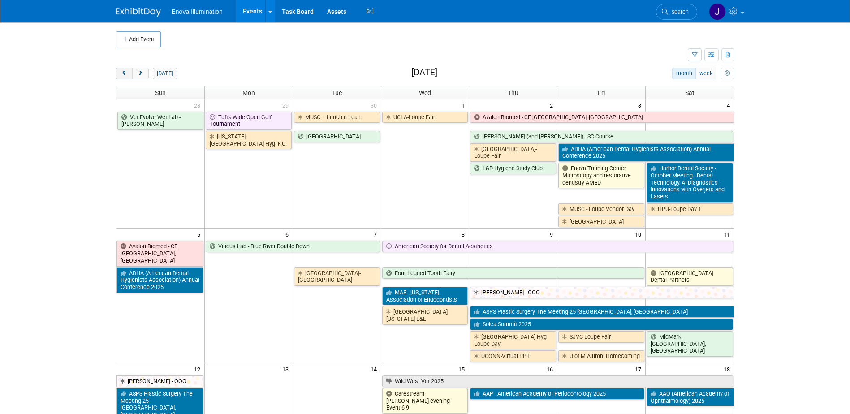
click at [120, 73] on button "prev" at bounding box center [124, 74] width 17 height 12
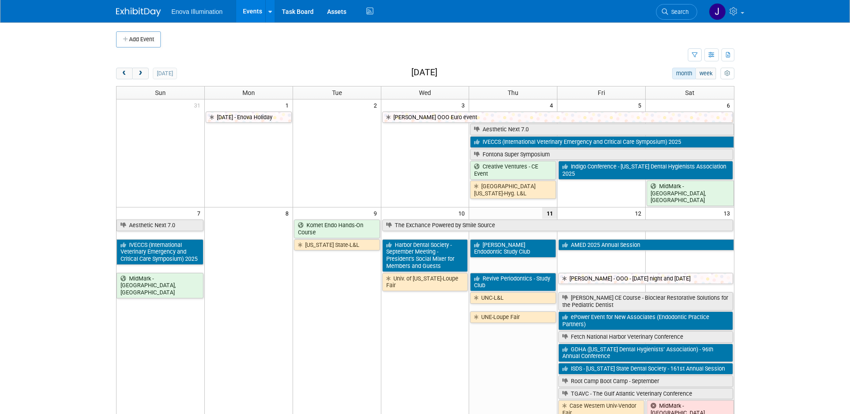
drag, startPoint x: 141, startPoint y: 73, endPoint x: 195, endPoint y: 85, distance: 55.7
click at [141, 73] on span "next" at bounding box center [140, 74] width 7 height 6
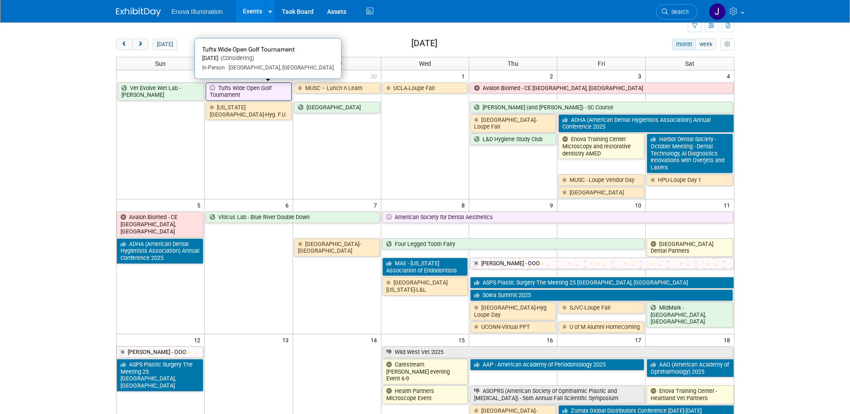
scroll to position [45, 0]
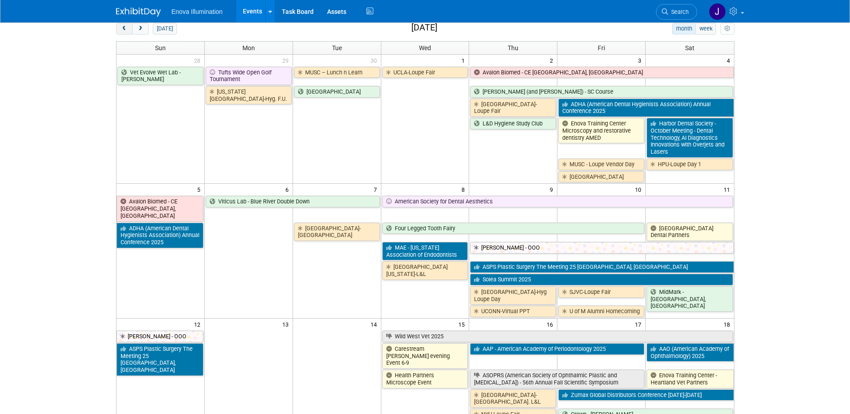
click at [118, 26] on button "prev" at bounding box center [124, 29] width 17 height 12
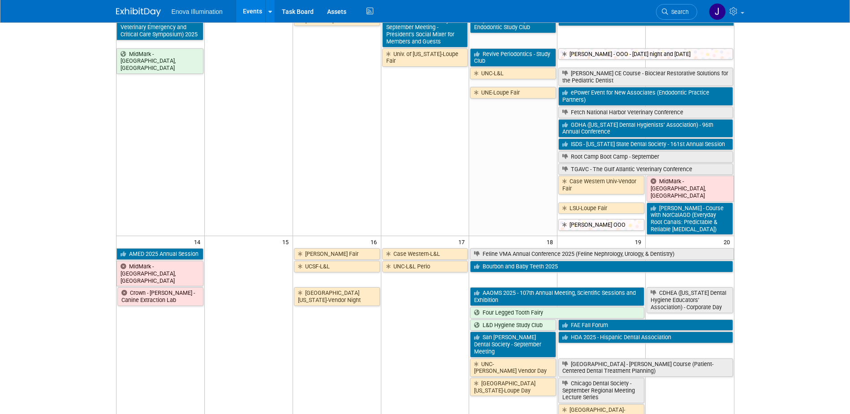
scroll to position [224, 0]
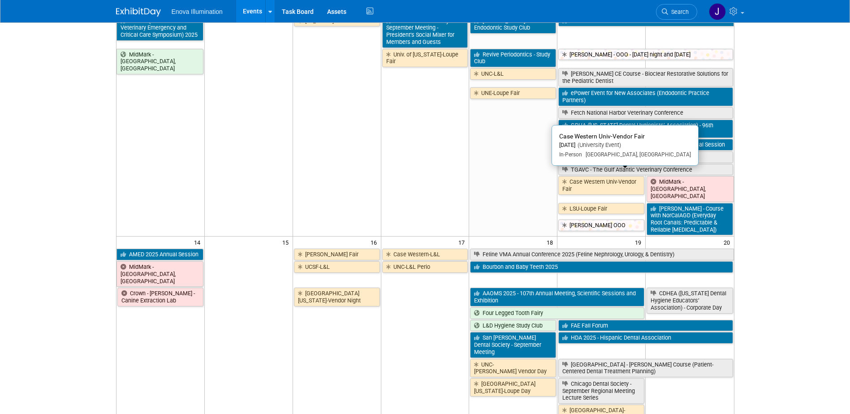
click at [573, 182] on link "Case Western Univ-Vendor Fair" at bounding box center [602, 185] width 86 height 18
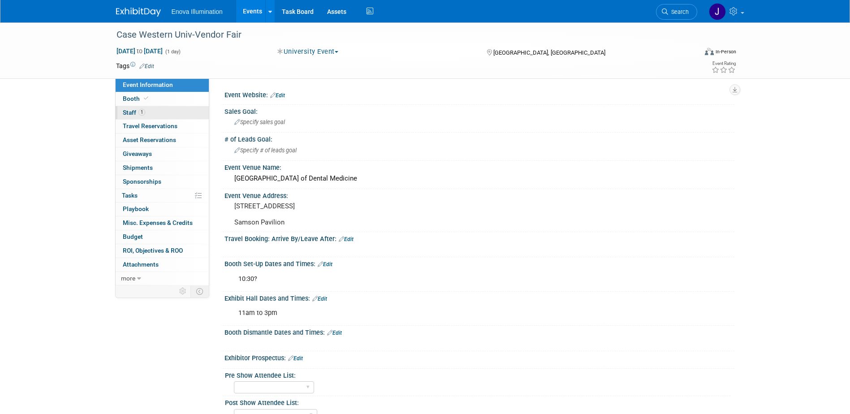
click at [128, 117] on link "1 Staff 1" at bounding box center [162, 112] width 93 height 13
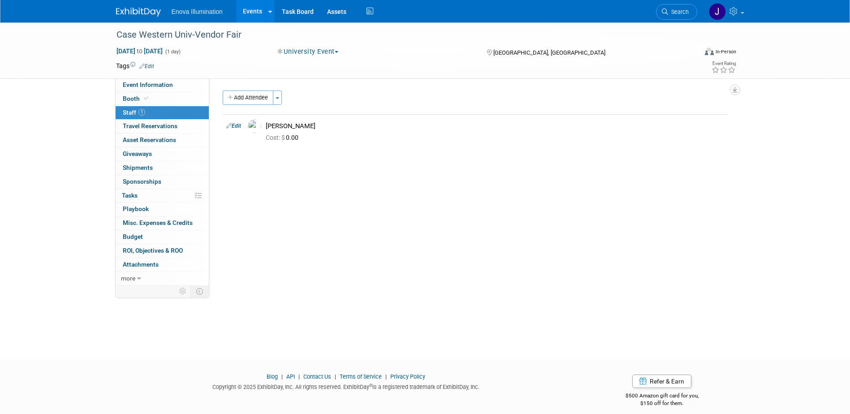
click at [158, 8] on img at bounding box center [138, 12] width 45 height 9
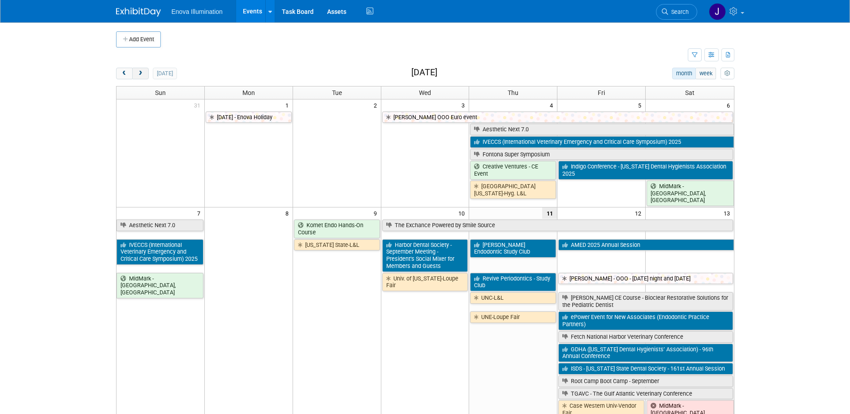
click at [141, 70] on button "next" at bounding box center [140, 74] width 17 height 12
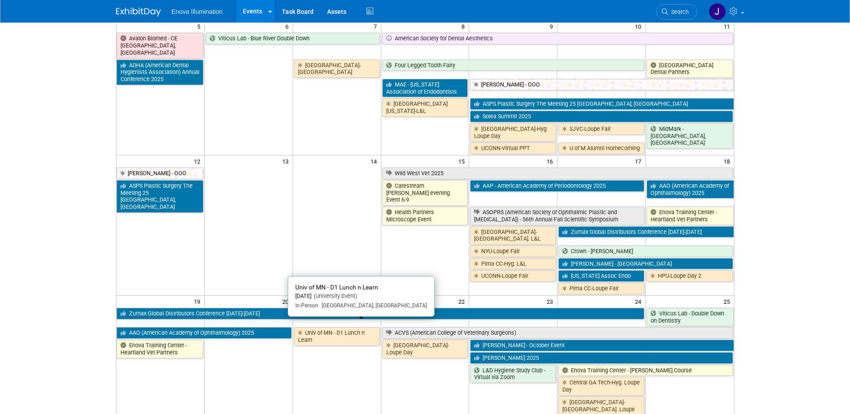
scroll to position [403, 0]
